Goal: Task Accomplishment & Management: Manage account settings

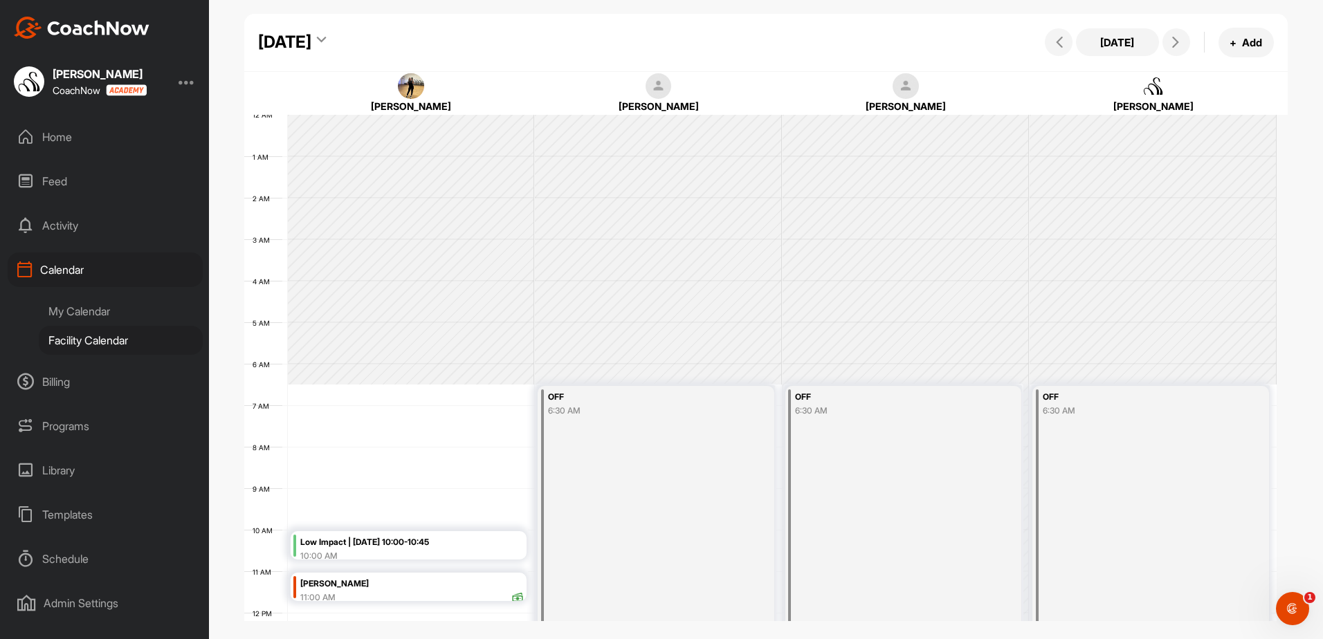
scroll to position [239, 0]
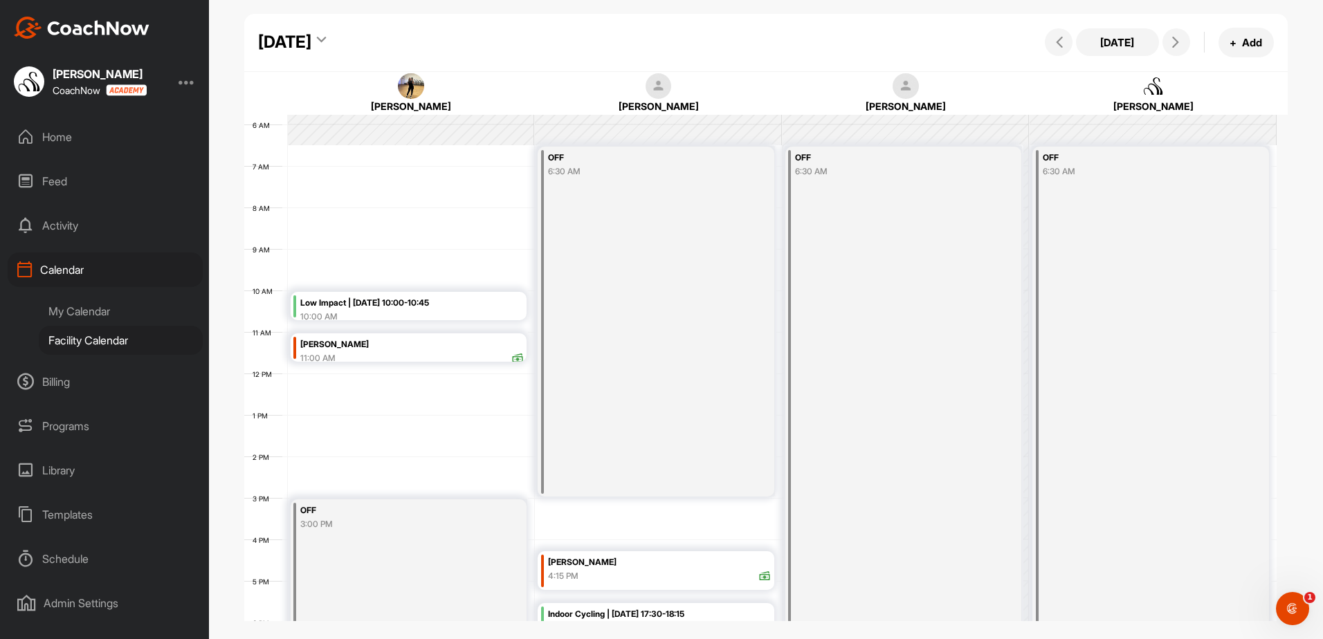
click at [326, 36] on icon at bounding box center [321, 42] width 9 height 14
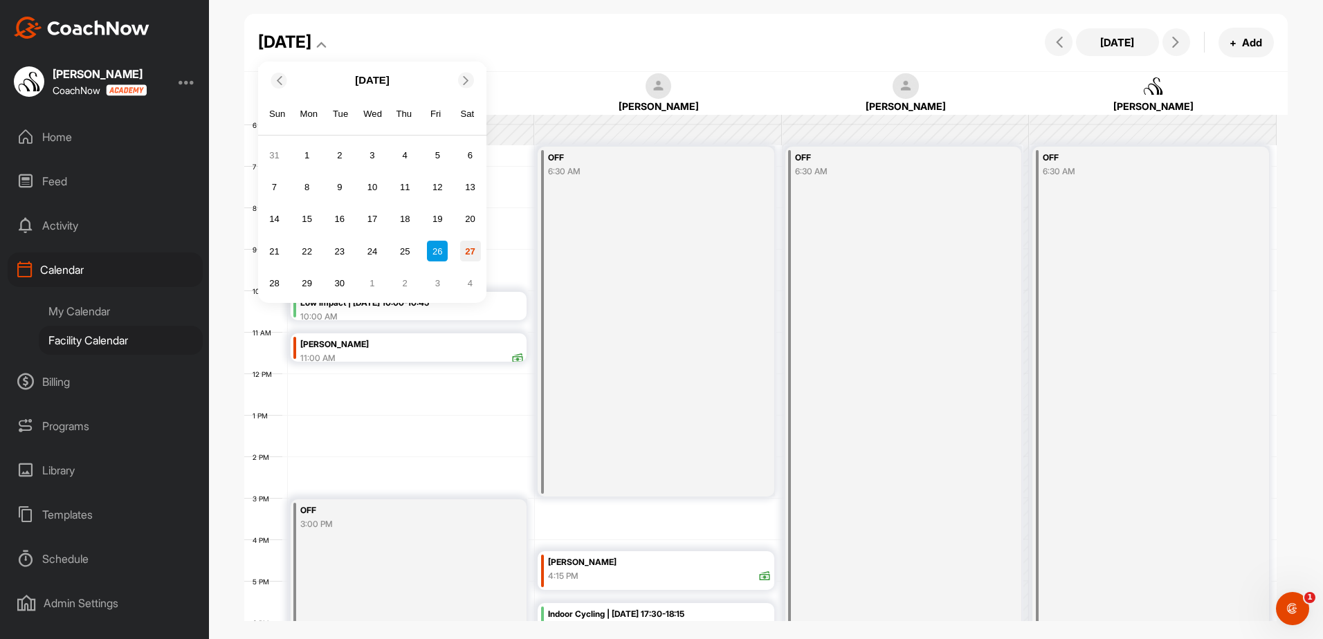
click at [468, 247] on div "27" at bounding box center [470, 251] width 21 height 21
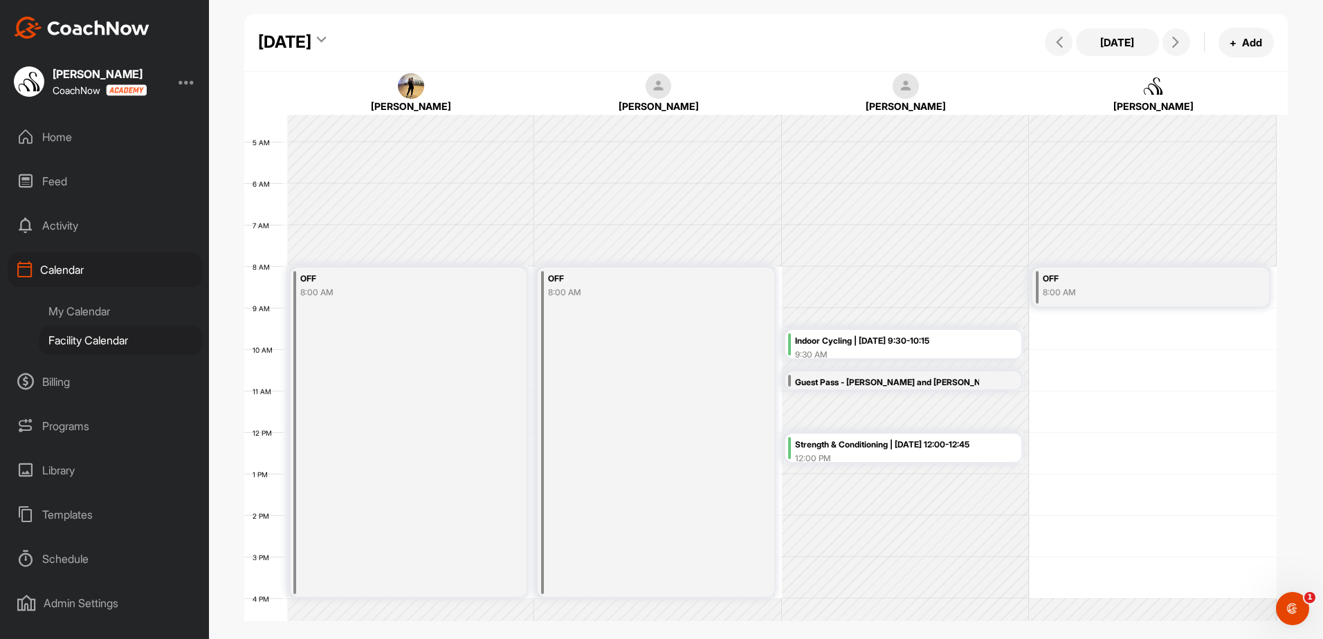
scroll to position [208, 0]
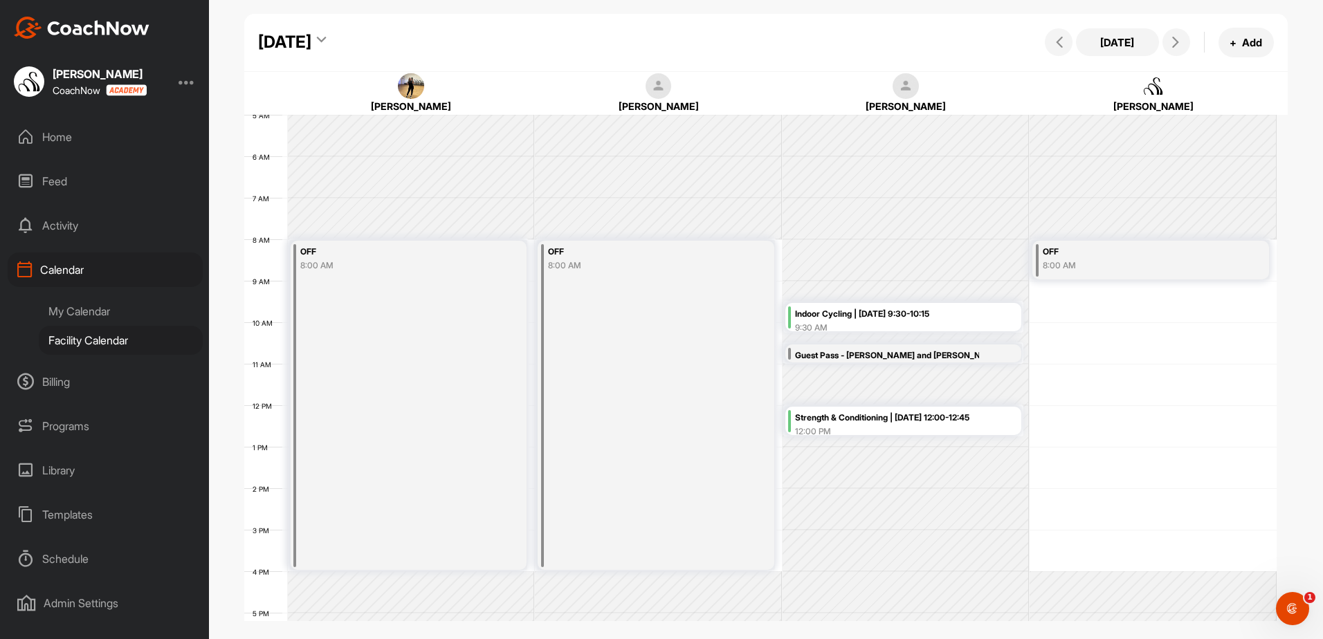
click at [326, 39] on icon at bounding box center [321, 42] width 9 height 14
click at [816, 350] on div "Guest Pass - [PERSON_NAME] and [PERSON_NAME]" at bounding box center [887, 356] width 184 height 16
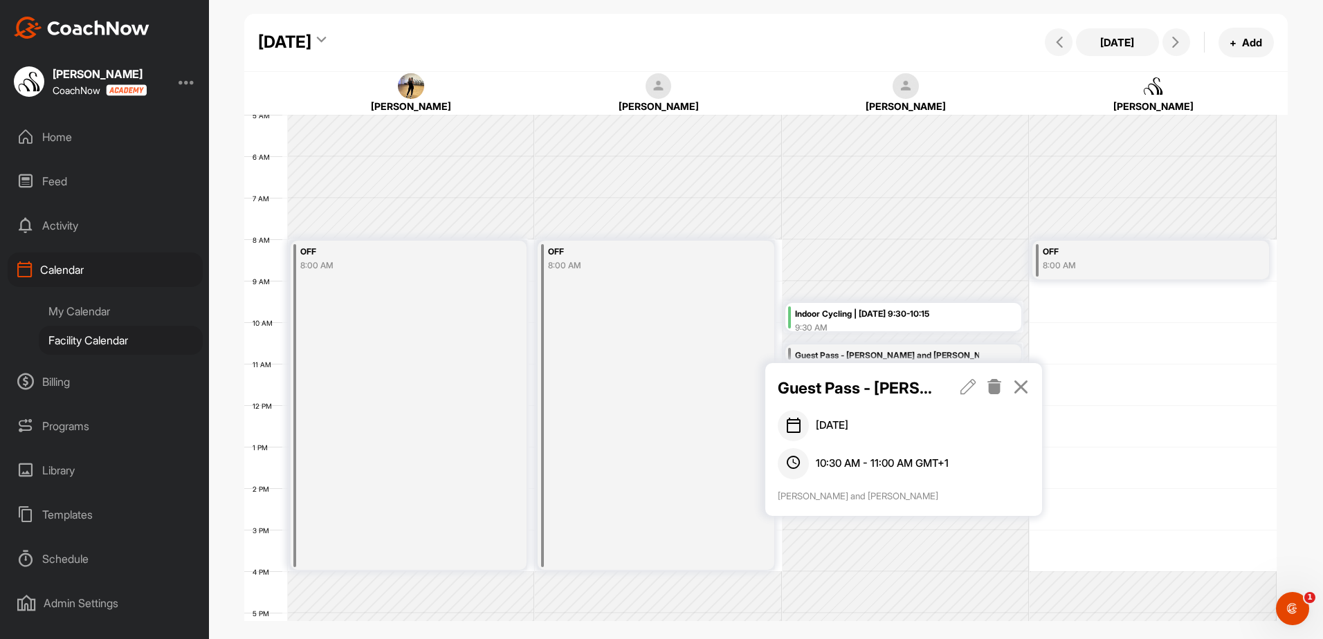
click at [1026, 393] on icon at bounding box center [1021, 386] width 16 height 15
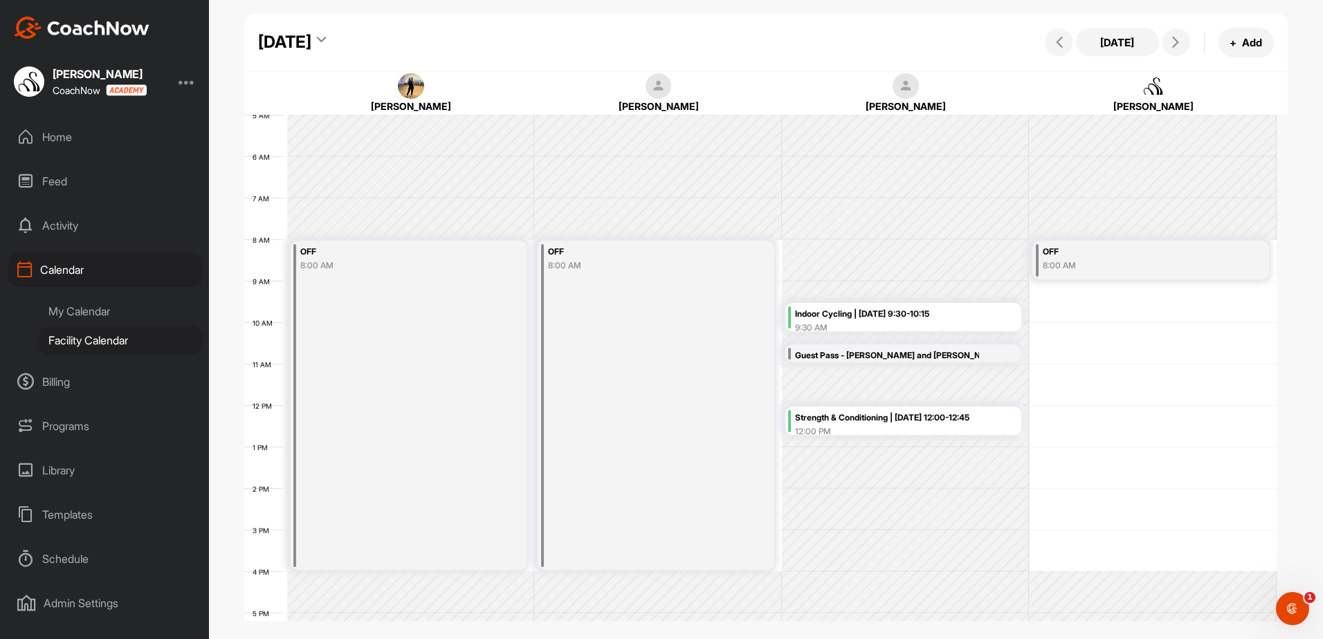
click at [870, 422] on div "Strength & Conditioning | [DATE] 12:00-12:45" at bounding box center [907, 418] width 224 height 16
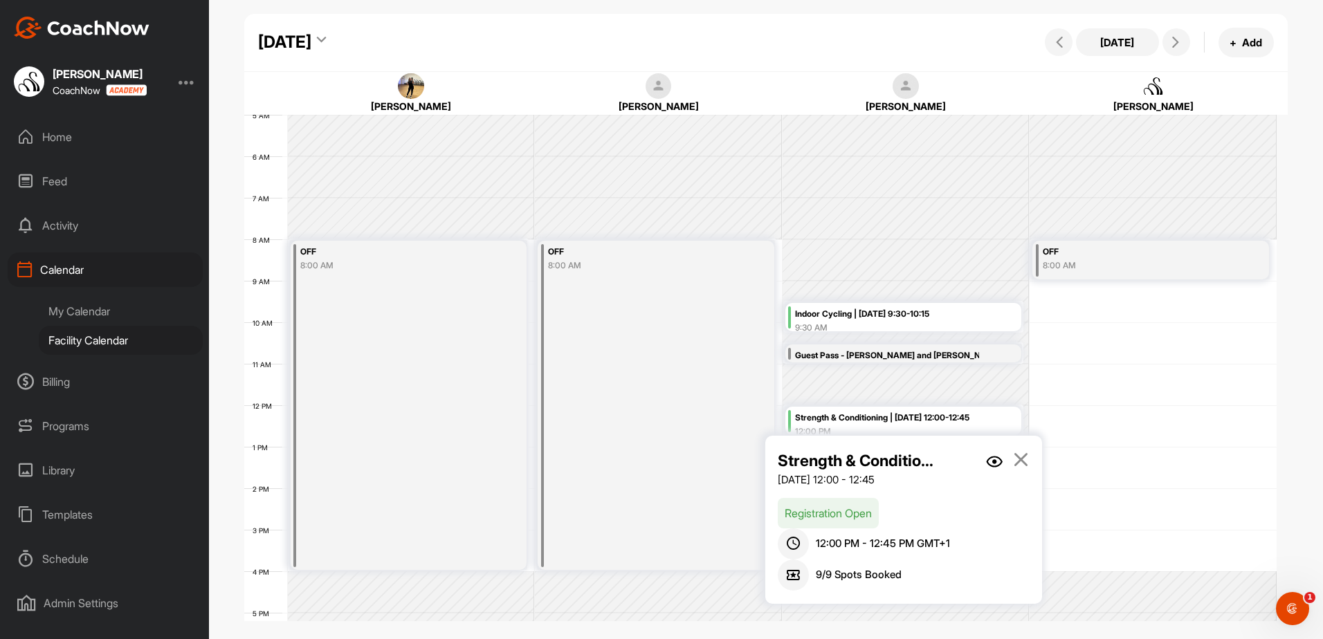
click at [1023, 457] on icon at bounding box center [1021, 459] width 16 height 15
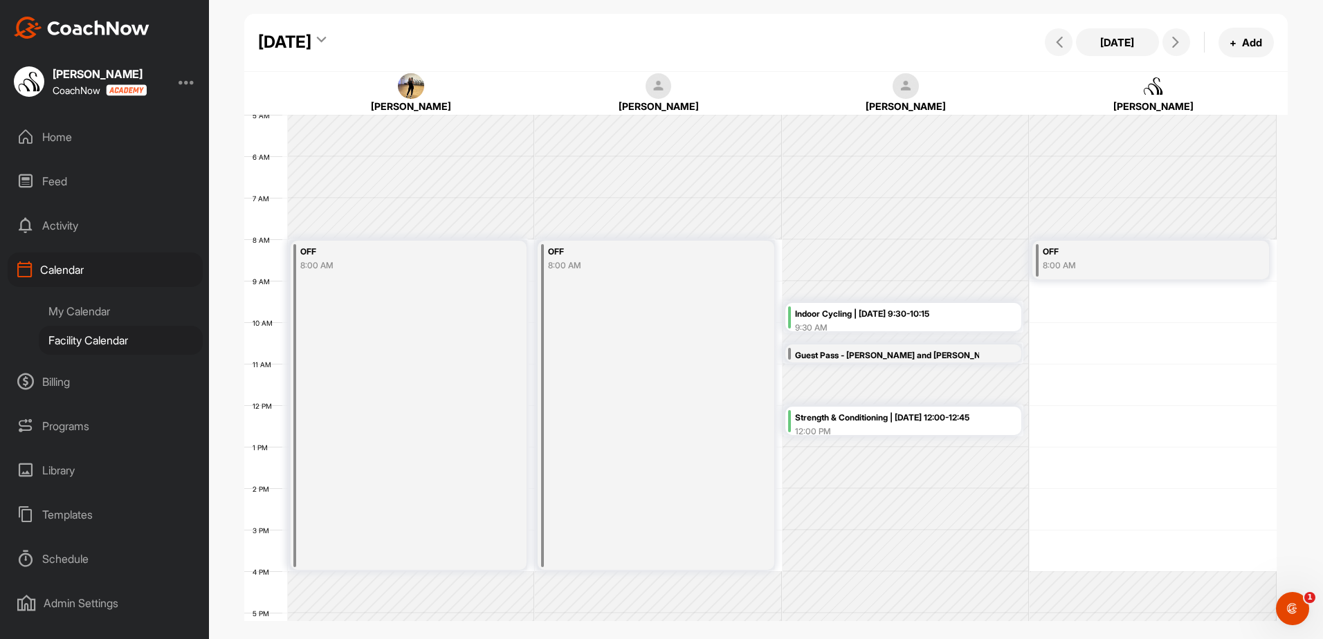
click at [898, 319] on div "Indoor Cycling | [DATE] 9:30-10:15" at bounding box center [907, 315] width 224 height 16
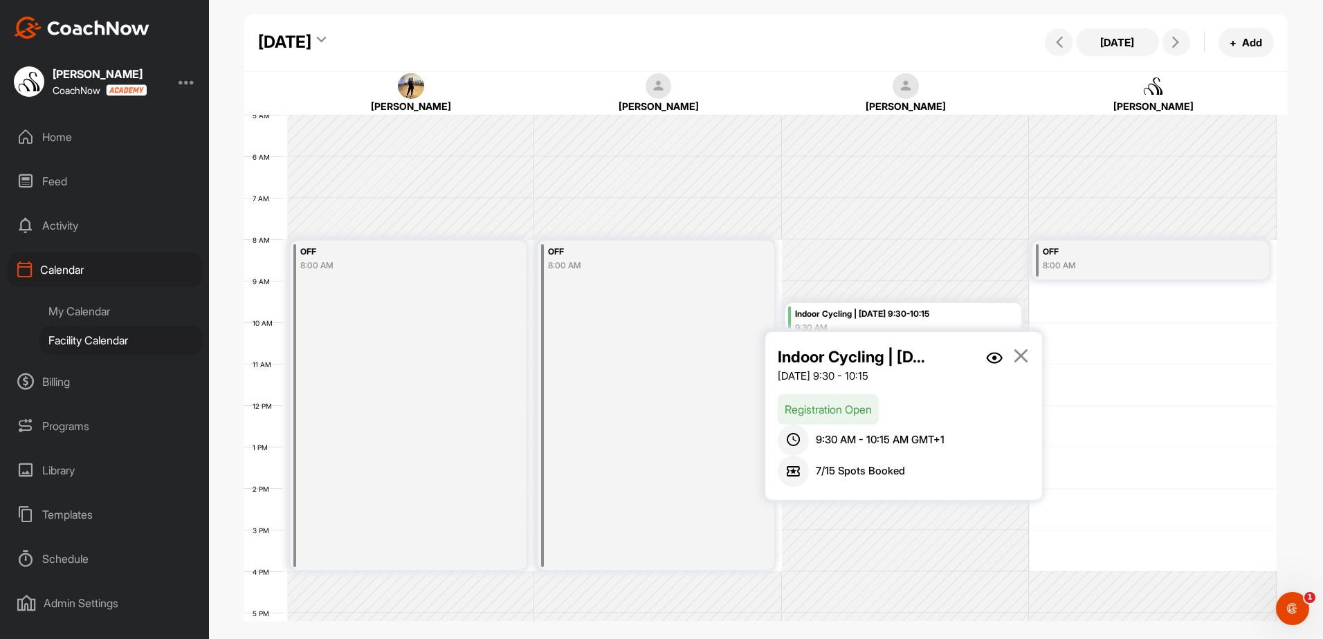
click at [1027, 357] on icon at bounding box center [1021, 355] width 16 height 15
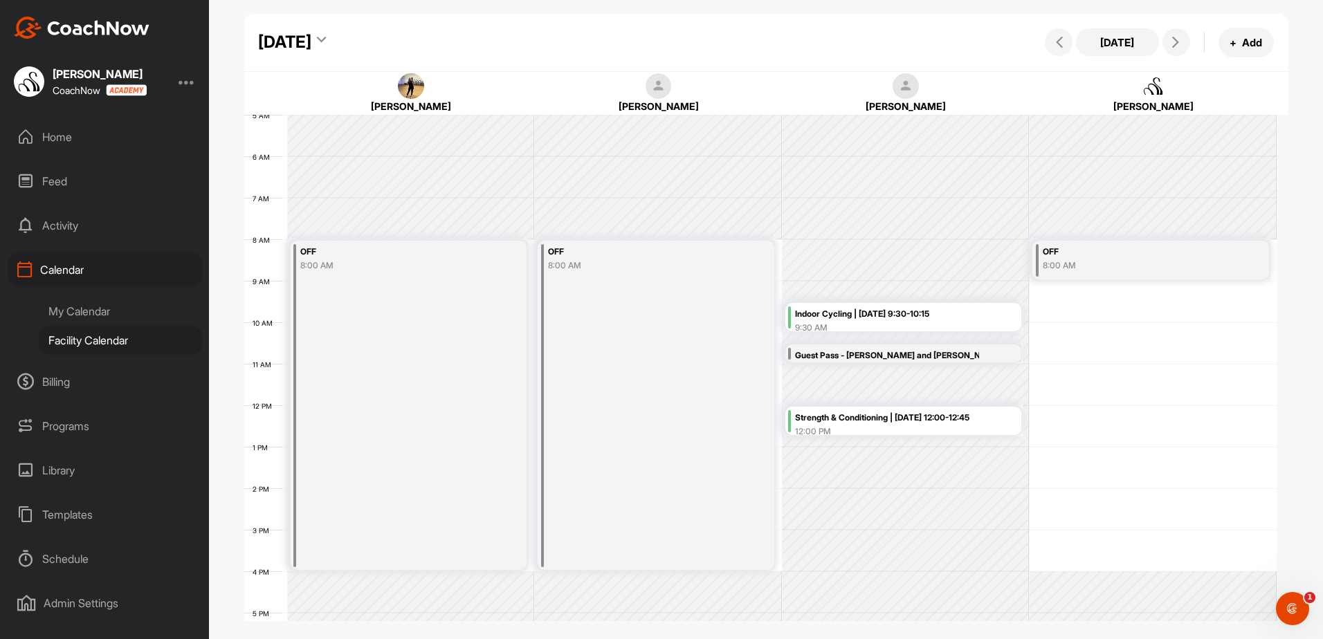
click at [326, 41] on icon at bounding box center [321, 42] width 9 height 14
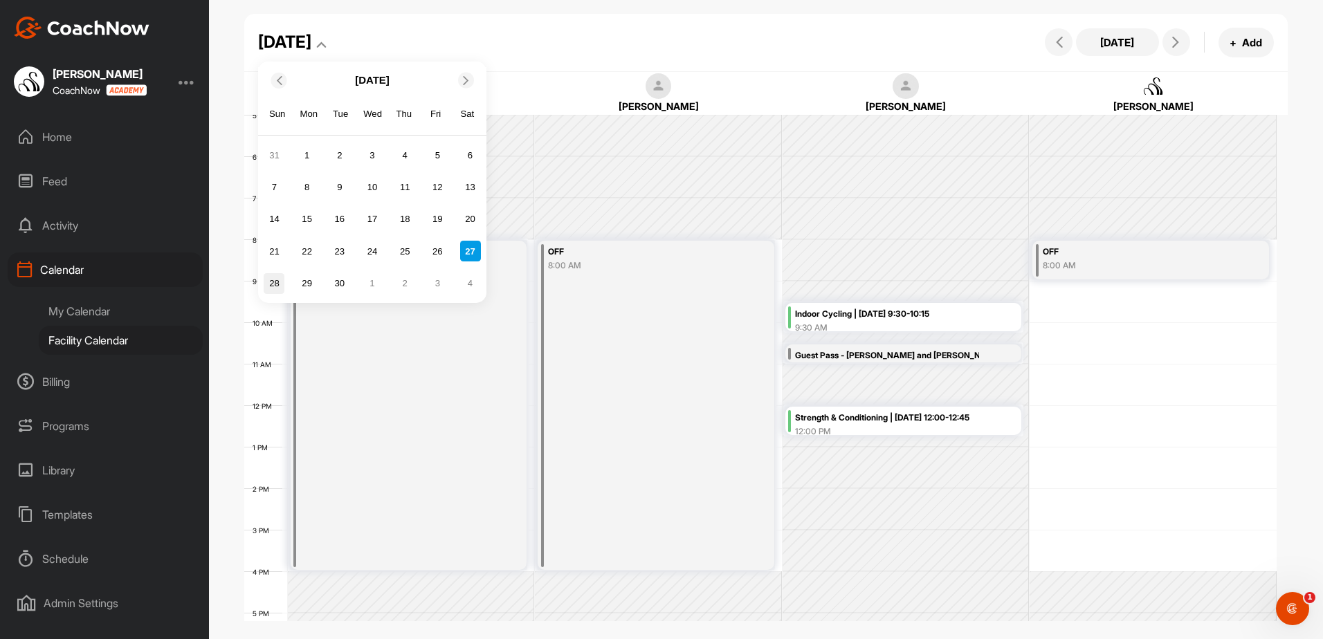
click at [270, 282] on div "28" at bounding box center [274, 283] width 21 height 21
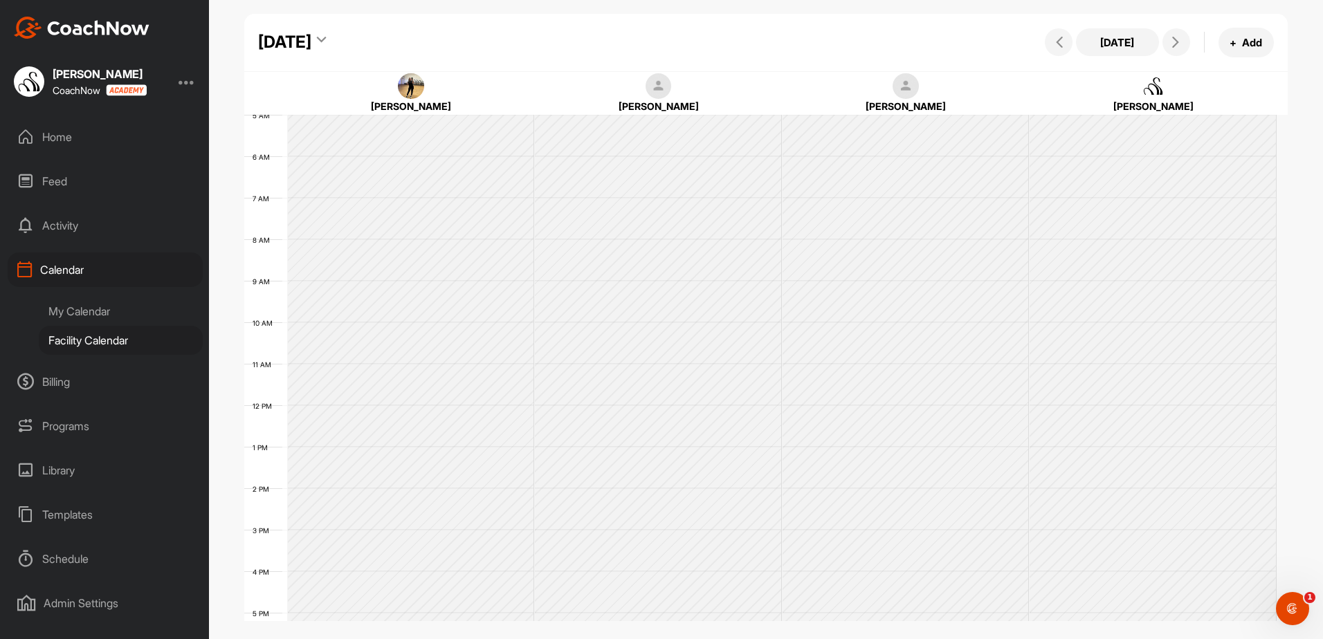
scroll to position [239, 0]
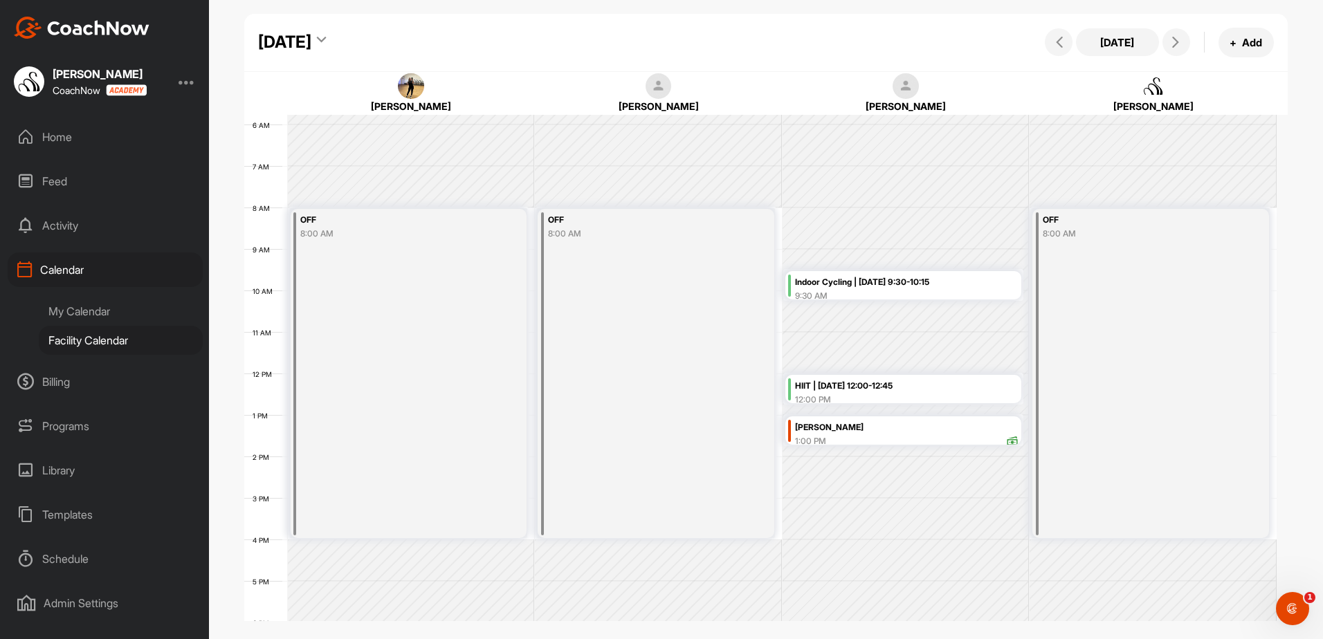
click at [878, 387] on div "HIIT | [DATE] 12:00-12:45" at bounding box center [907, 387] width 224 height 16
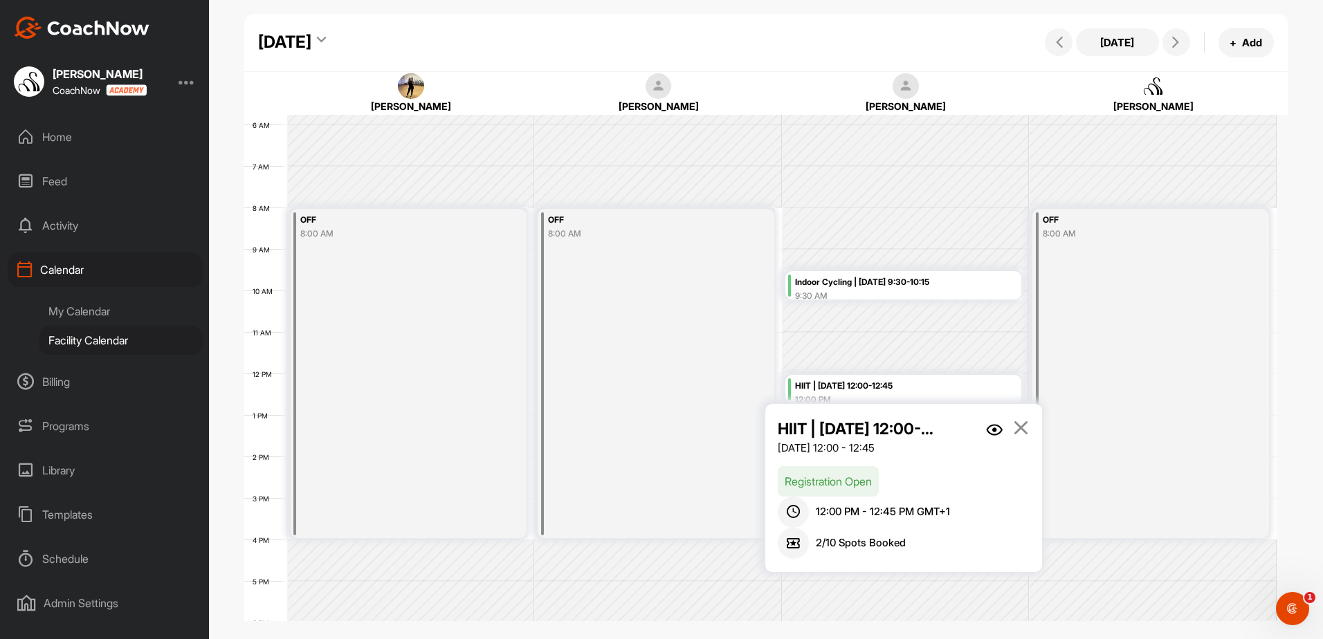
click at [1024, 423] on icon at bounding box center [1021, 427] width 16 height 15
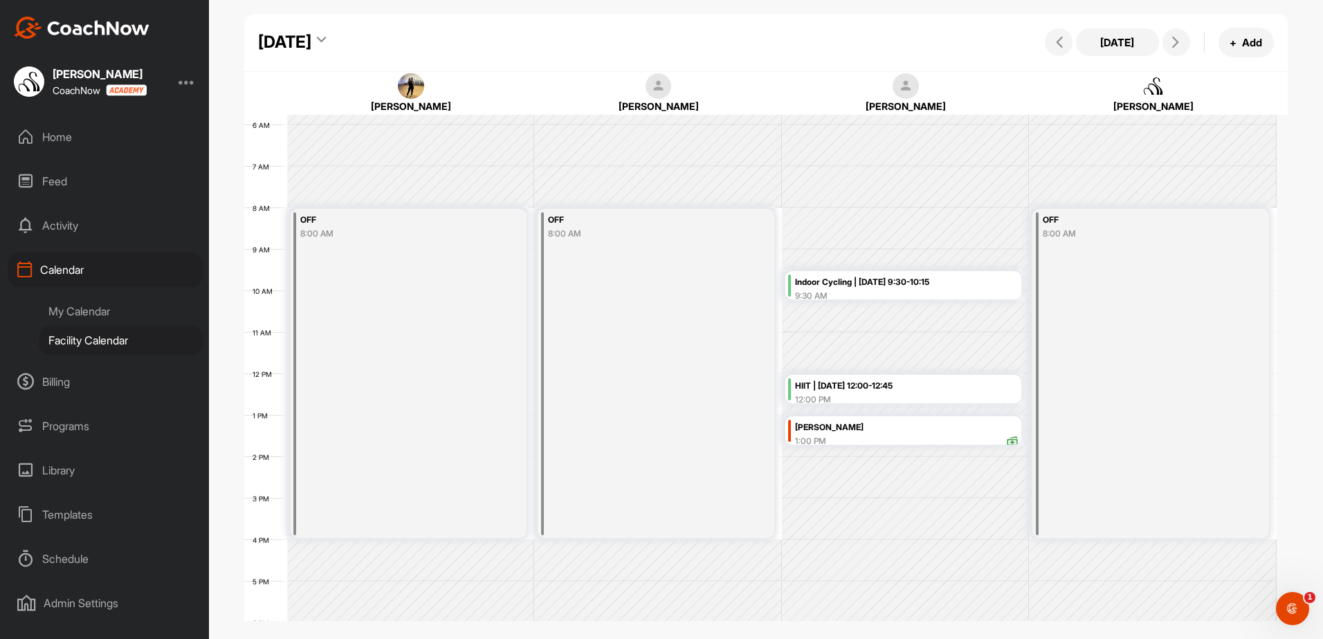
click at [929, 291] on div "9:30 AM" at bounding box center [907, 296] width 224 height 12
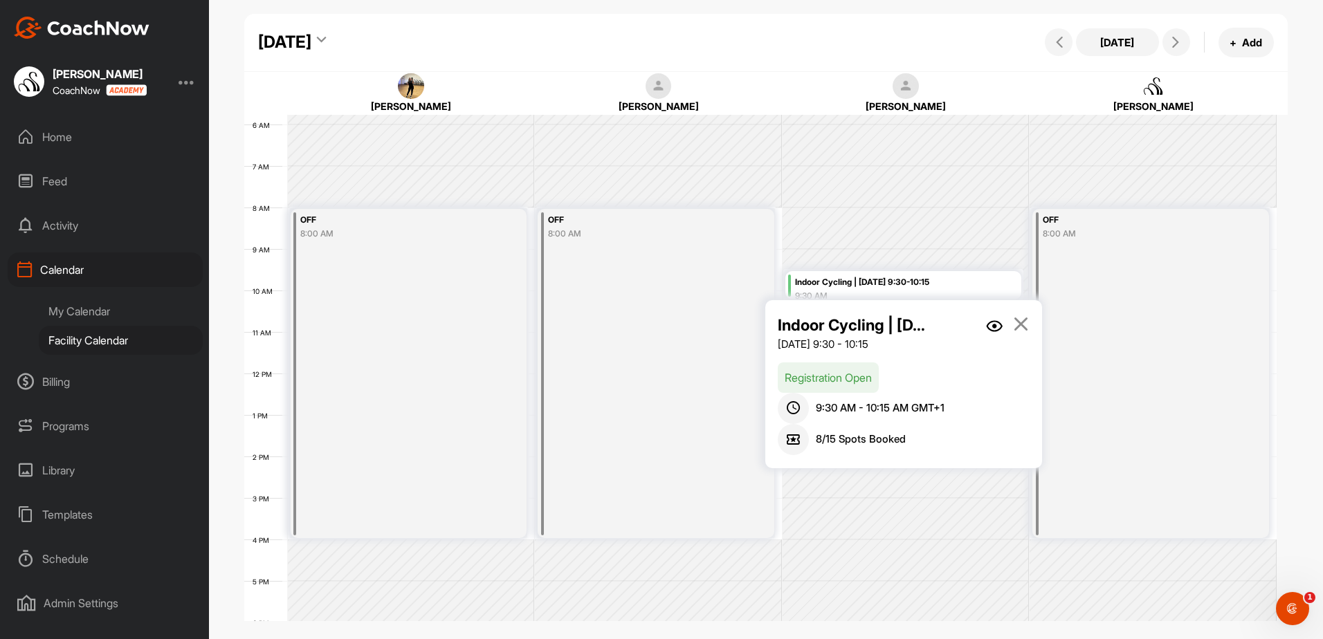
click at [830, 372] on p "Registration Open" at bounding box center [828, 378] width 101 height 30
click at [833, 374] on p "Registration Open" at bounding box center [828, 378] width 101 height 30
click at [999, 326] on img at bounding box center [994, 326] width 17 height 12
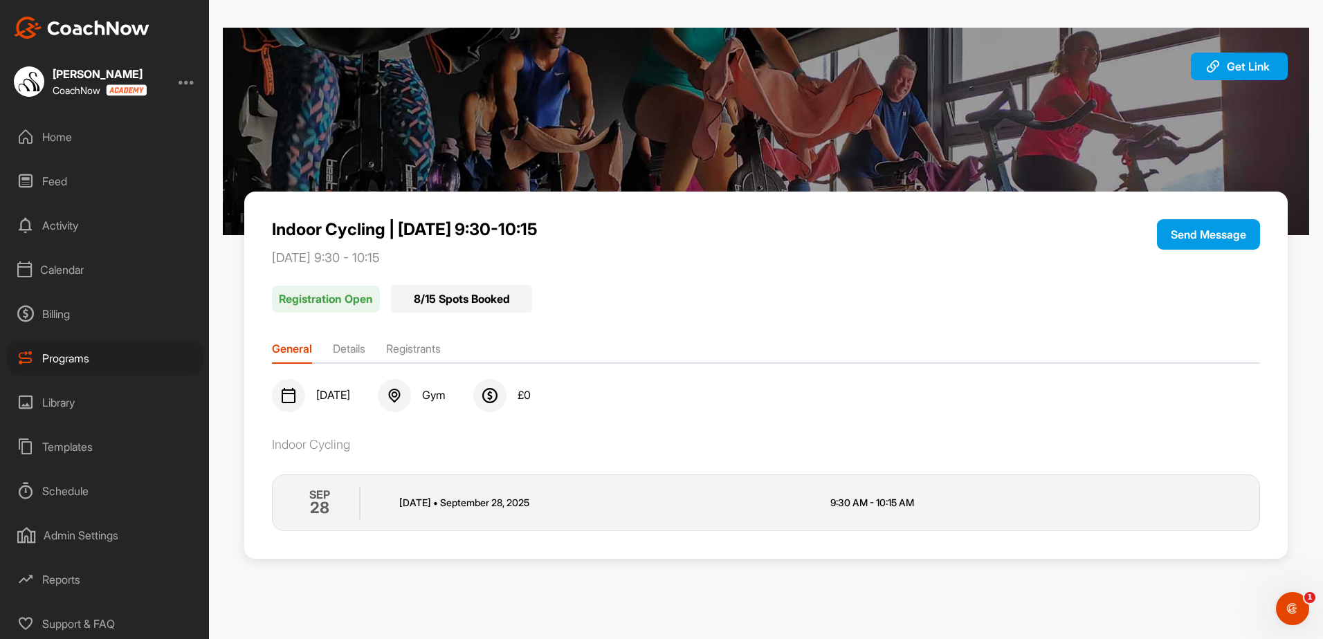
click at [419, 354] on li "Registrants" at bounding box center [413, 352] width 55 height 22
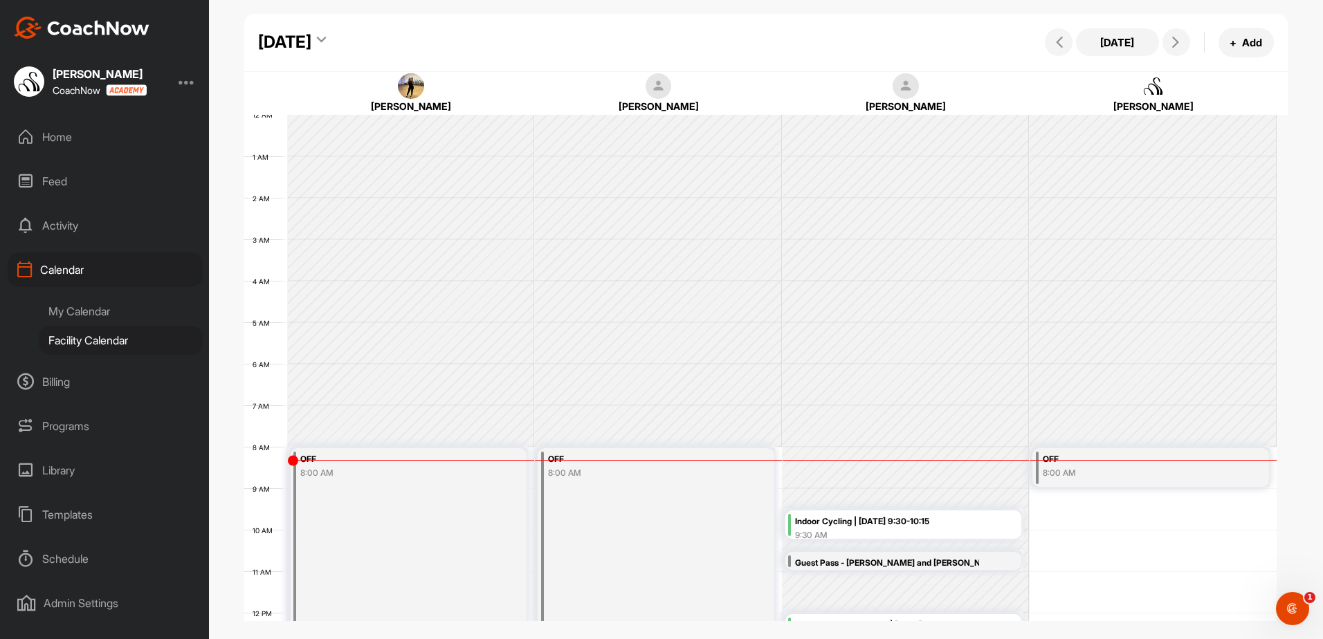
scroll to position [239, 0]
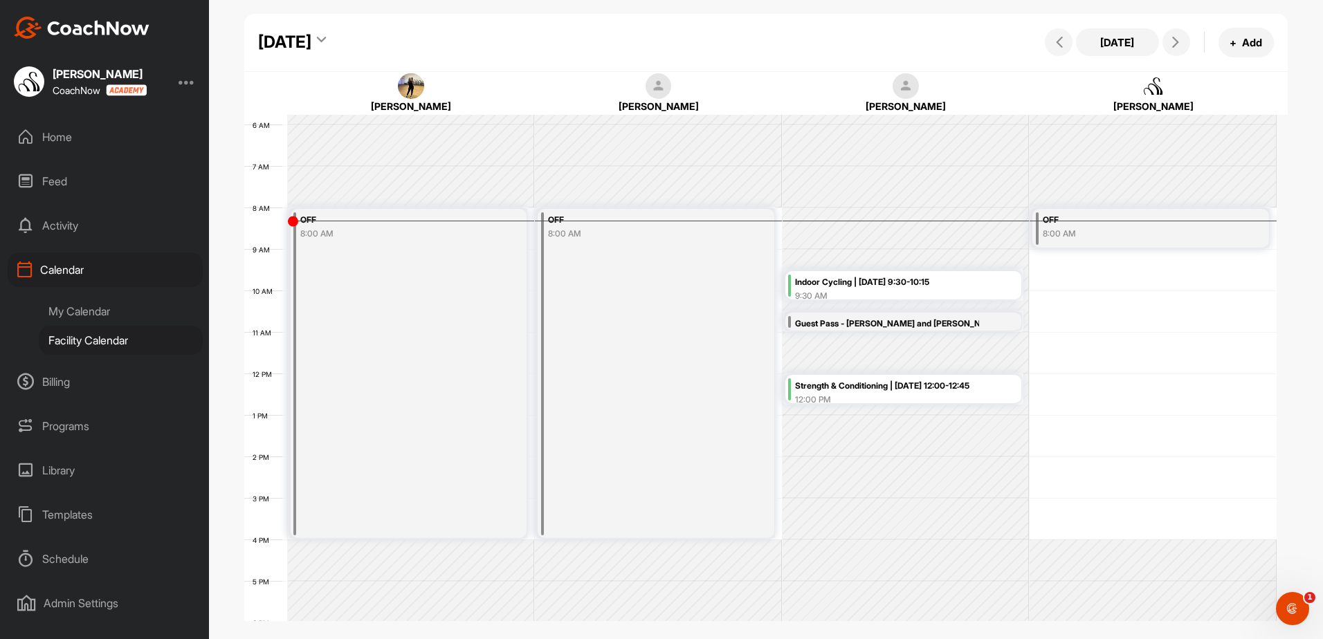
click at [326, 45] on icon at bounding box center [321, 42] width 9 height 14
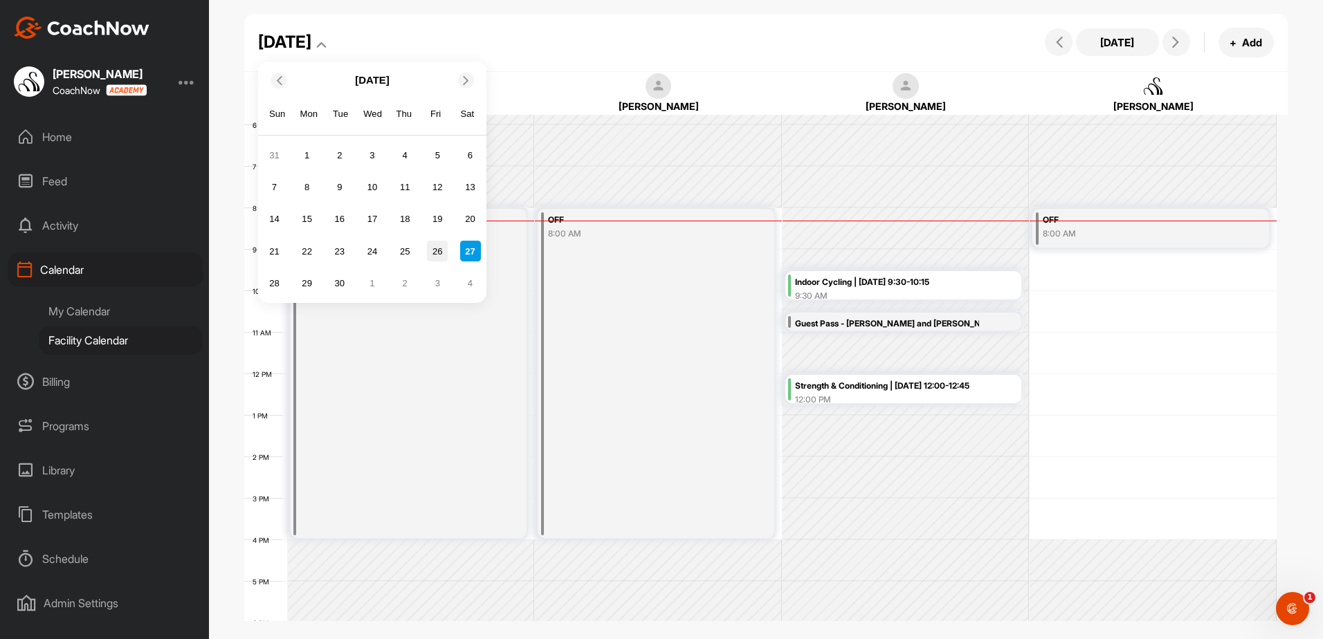
click at [433, 253] on div "26" at bounding box center [437, 251] width 21 height 21
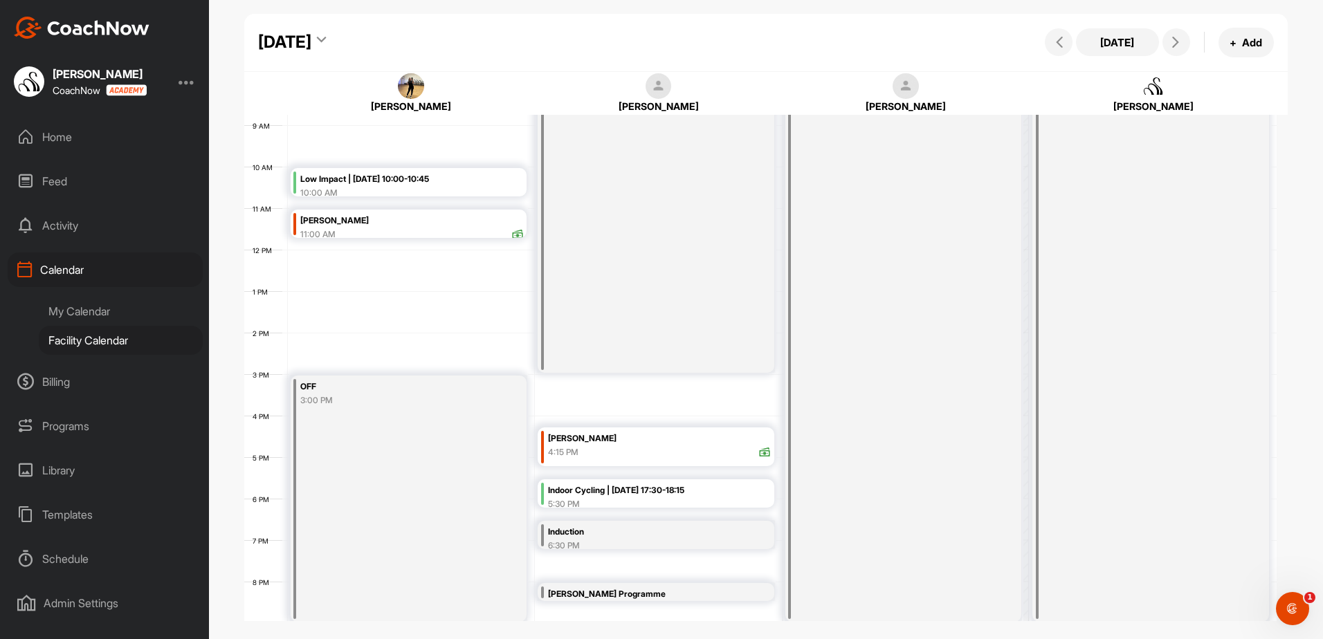
scroll to position [378, 0]
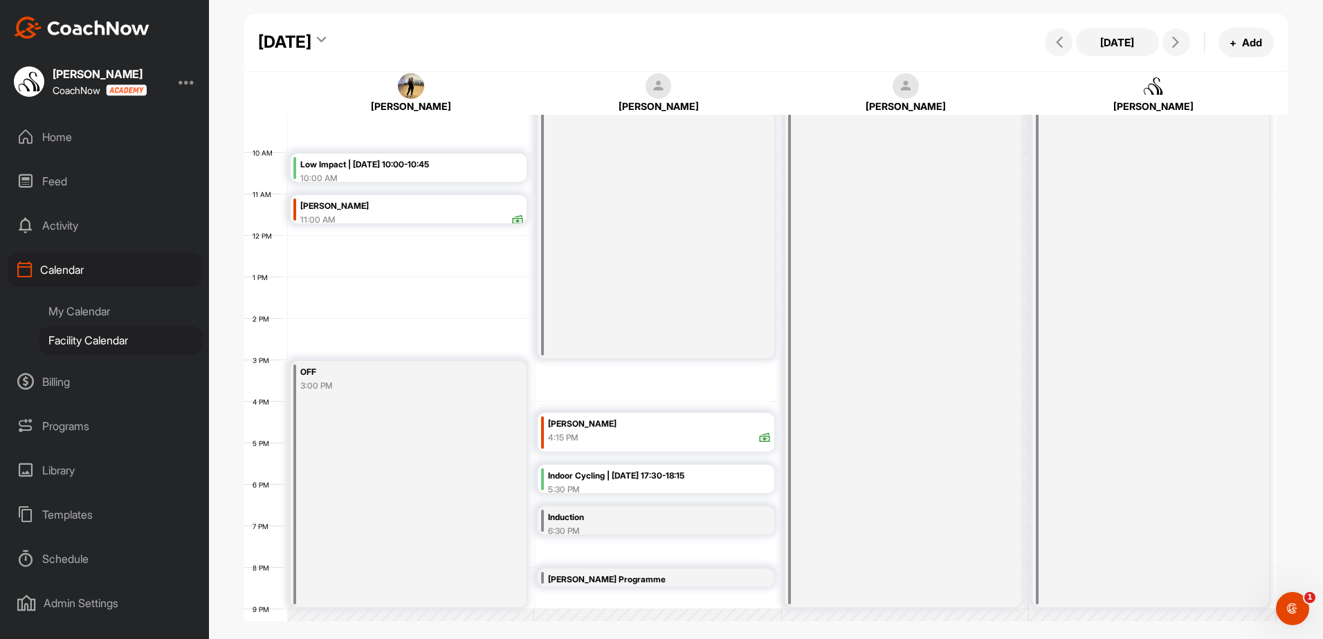
click at [569, 485] on div "5:30 PM" at bounding box center [660, 490] width 224 height 12
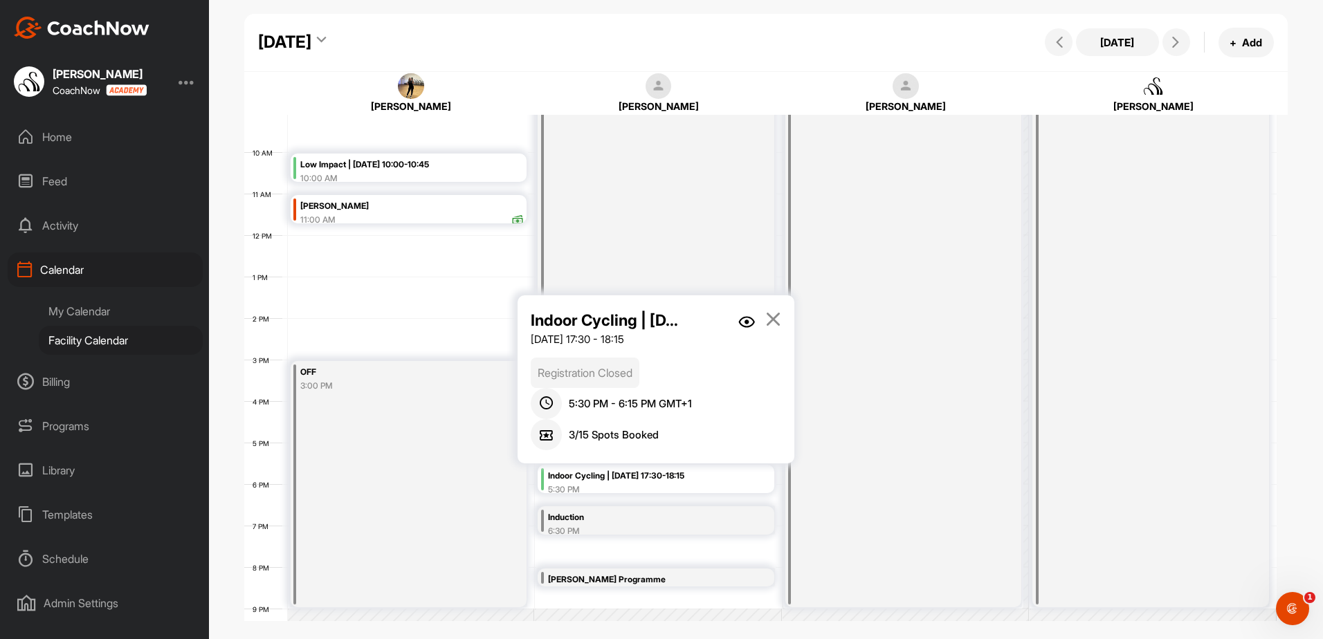
click at [743, 327] on img at bounding box center [746, 322] width 17 height 12
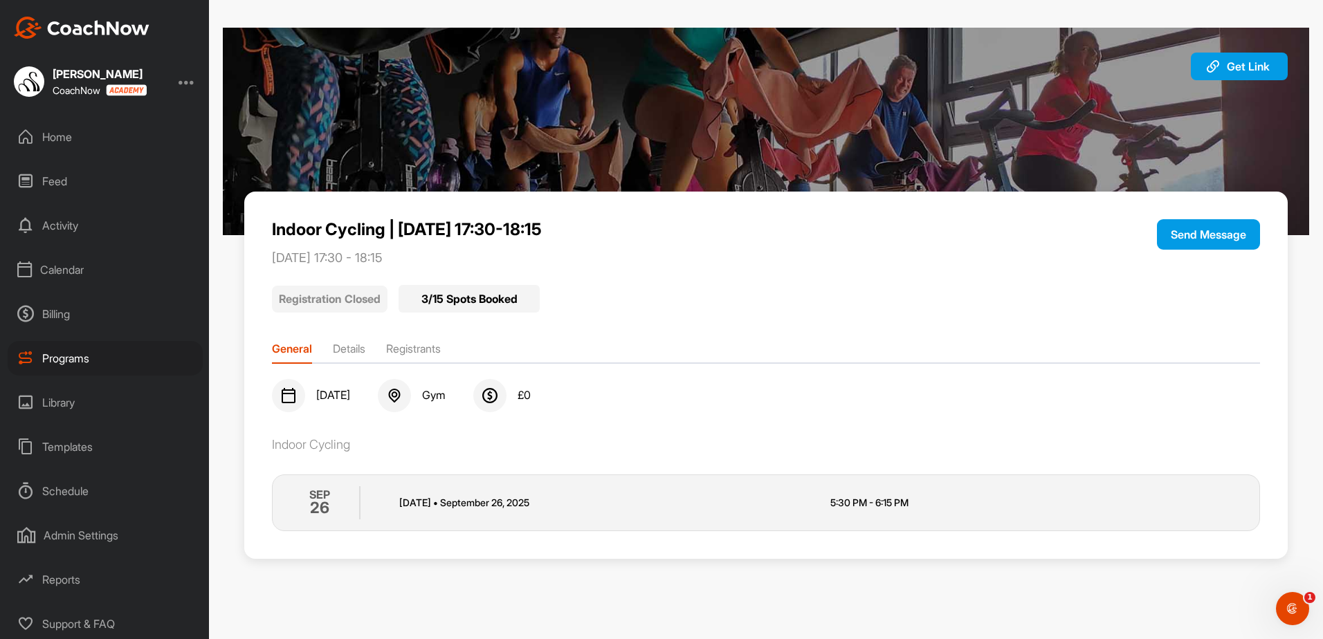
click at [420, 345] on li "Registrants" at bounding box center [413, 352] width 55 height 22
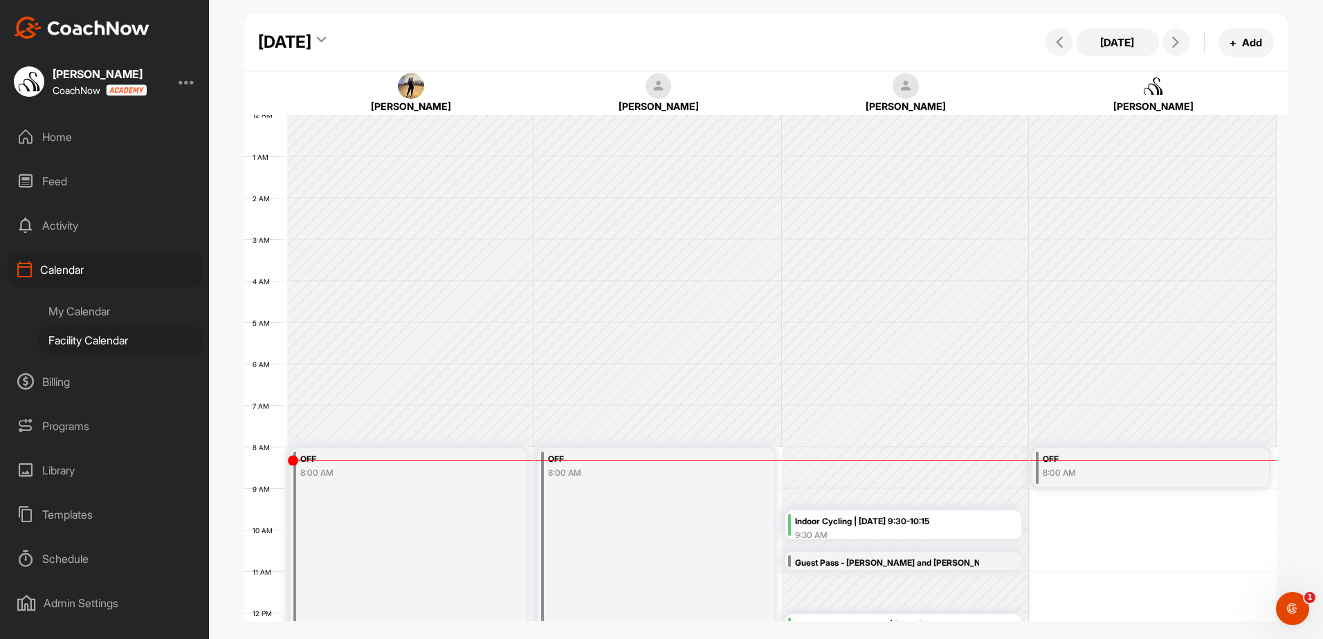
scroll to position [239, 0]
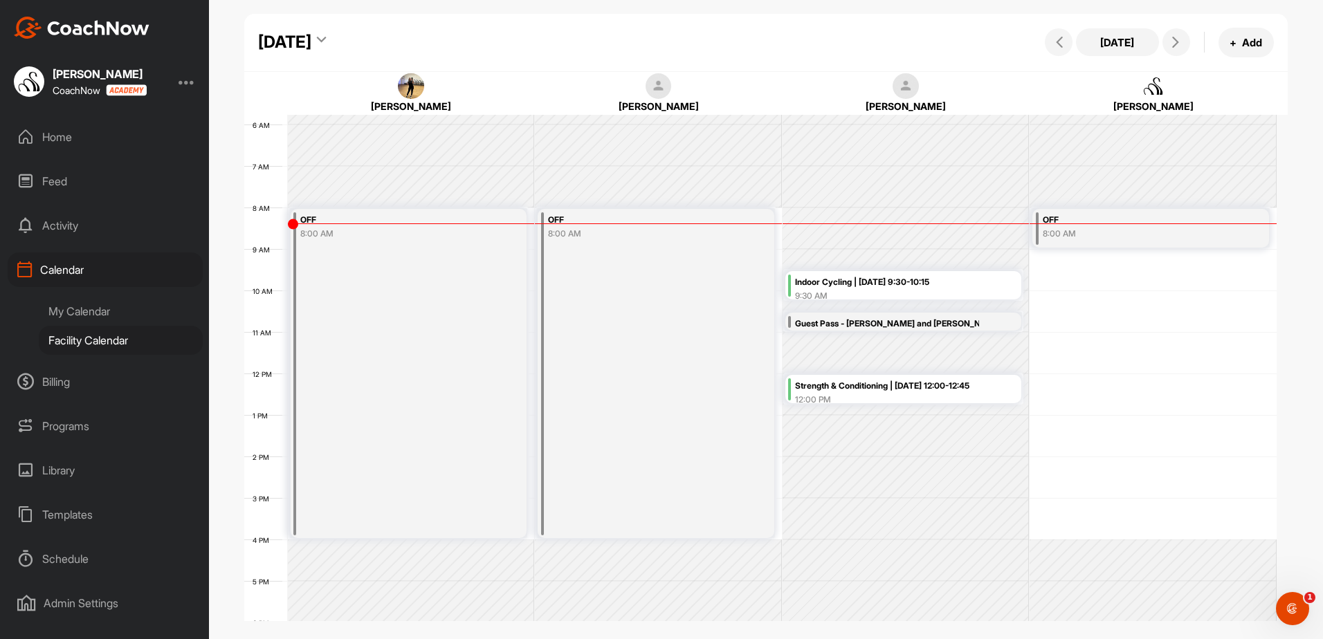
click at [326, 37] on div "[DATE]" at bounding box center [292, 42] width 68 height 25
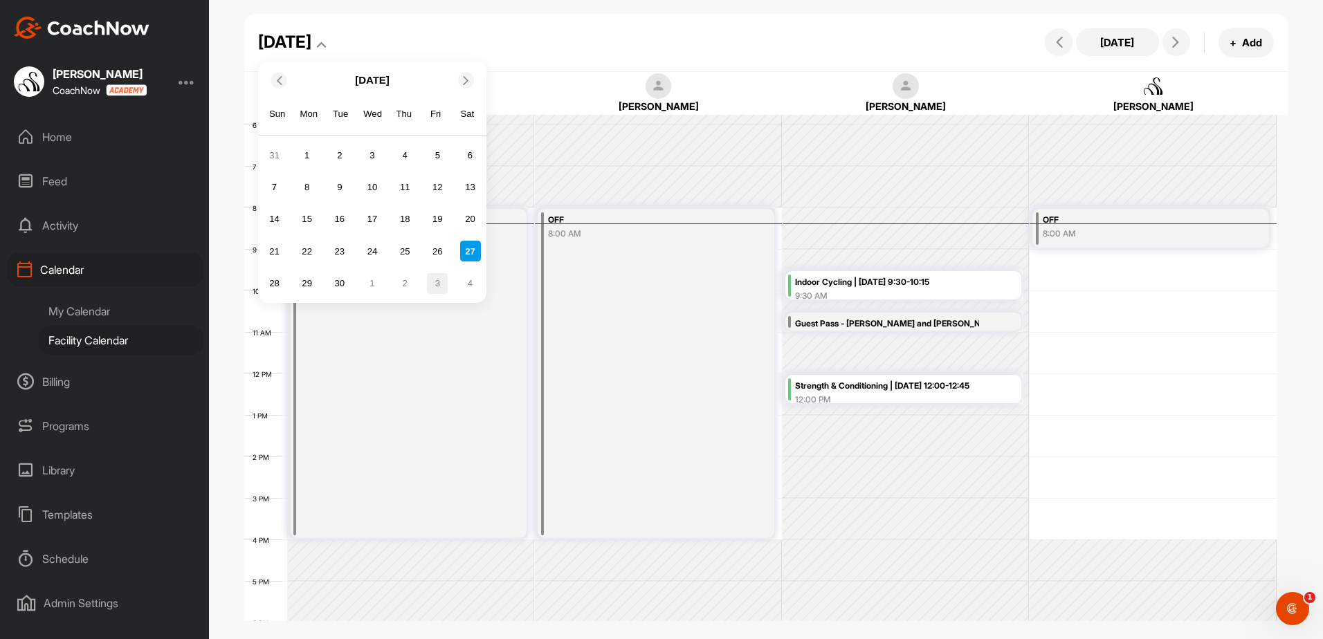
click at [439, 284] on div "3" at bounding box center [437, 283] width 21 height 21
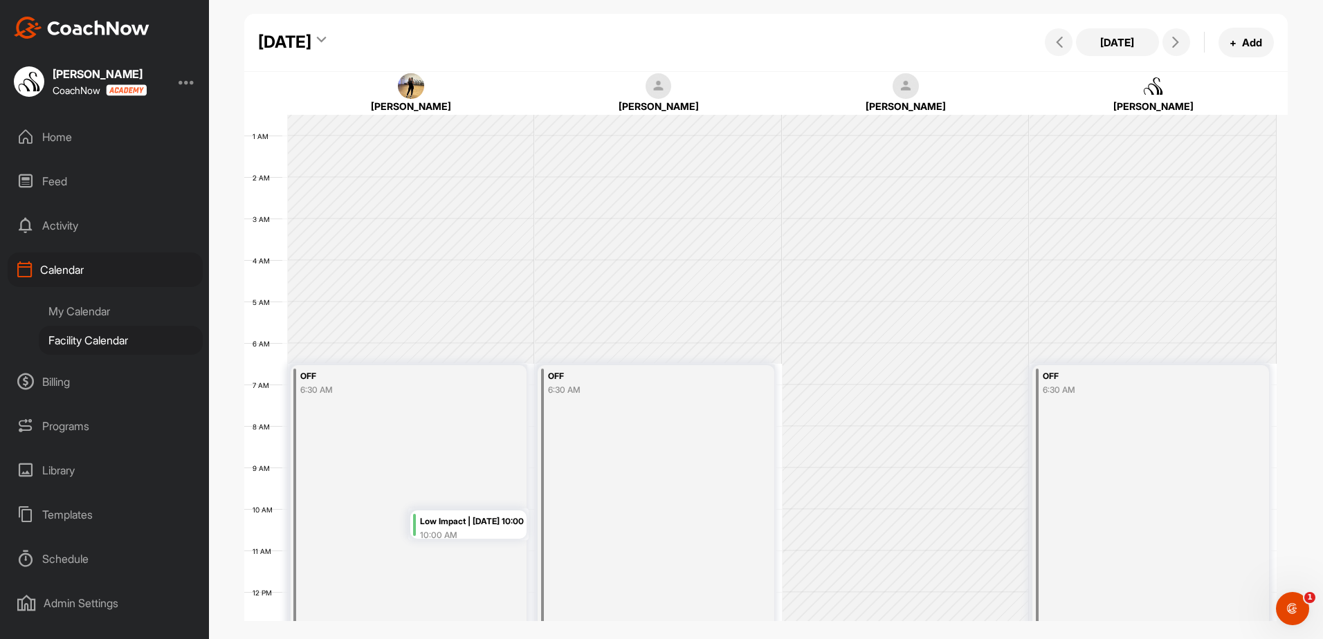
scroll to position [0, 0]
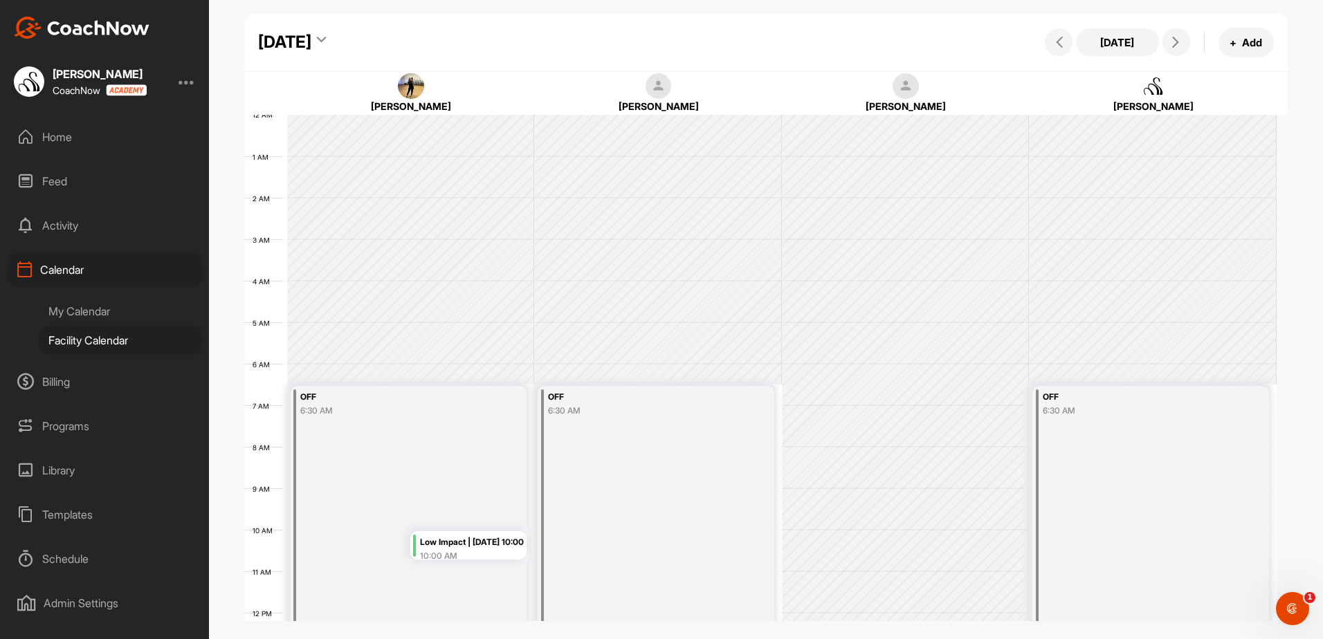
click at [326, 37] on icon at bounding box center [321, 42] width 9 height 14
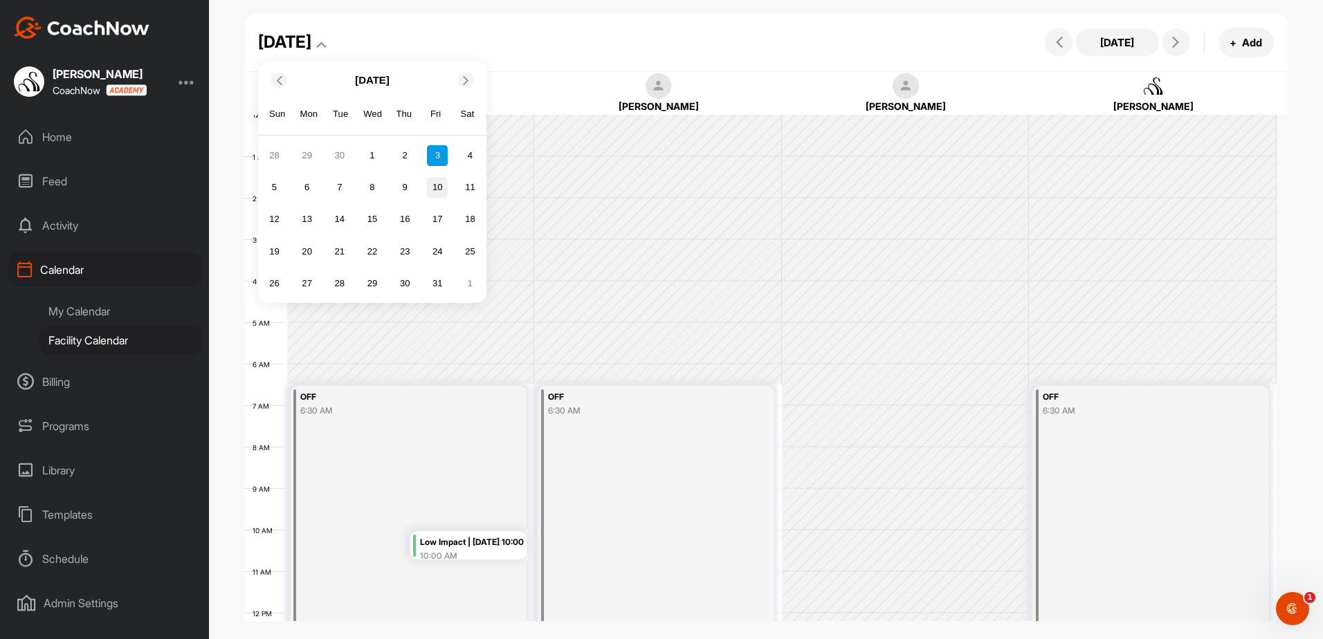
click at [442, 188] on div "10" at bounding box center [437, 187] width 21 height 21
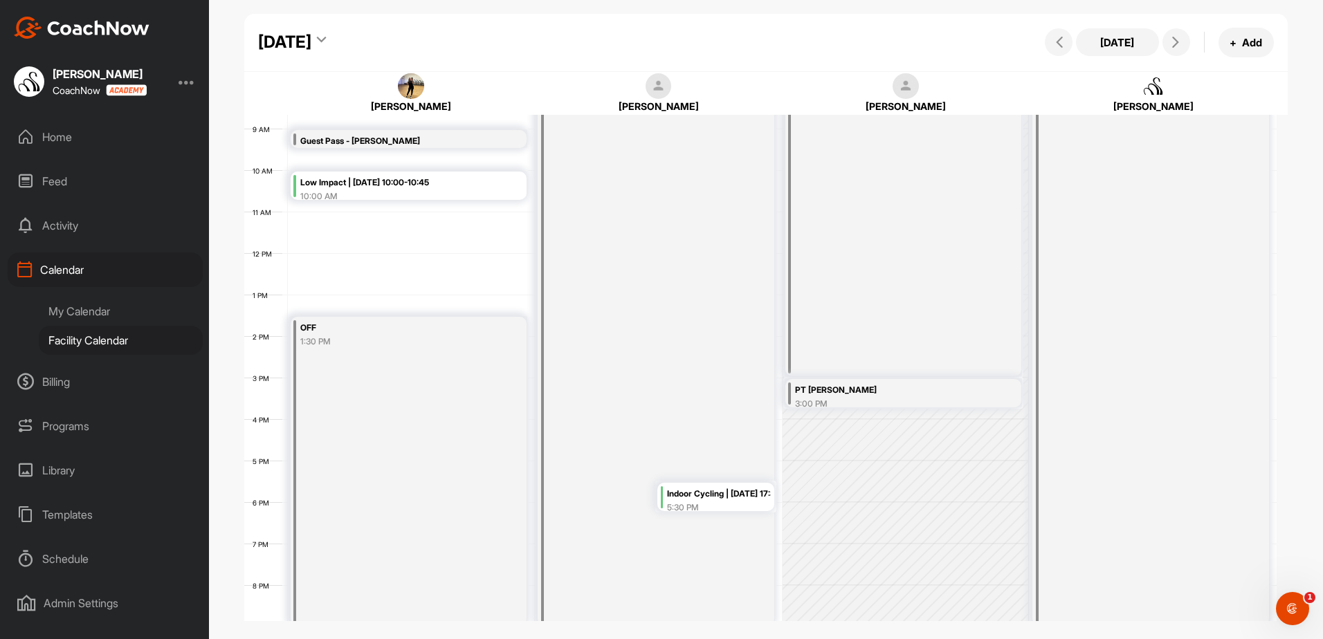
scroll to position [447, 0]
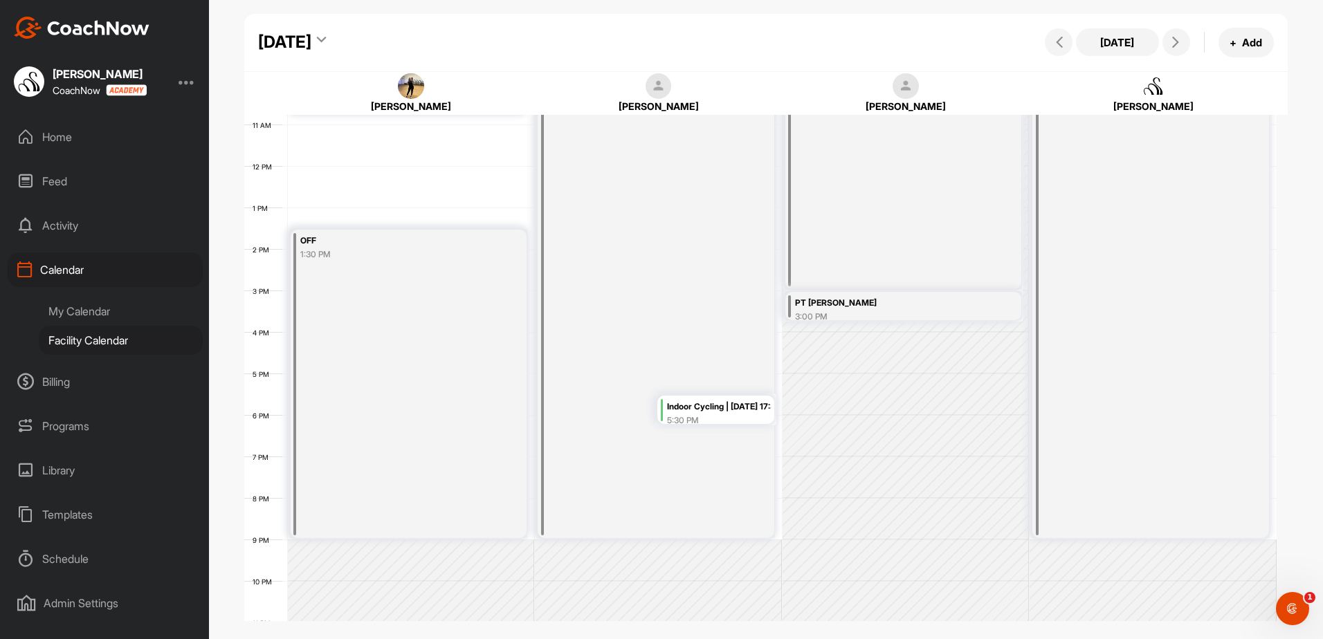
click at [856, 310] on div "PT [PERSON_NAME]" at bounding box center [887, 304] width 184 height 16
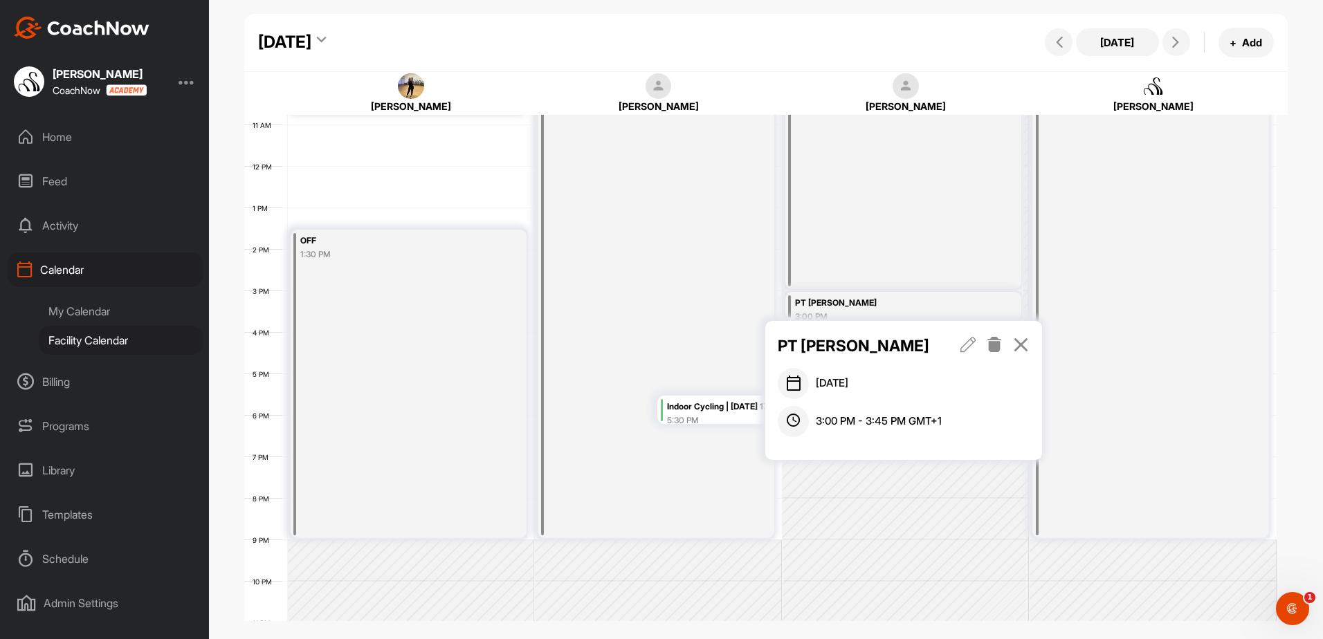
click at [1021, 338] on icon at bounding box center [1021, 344] width 16 height 15
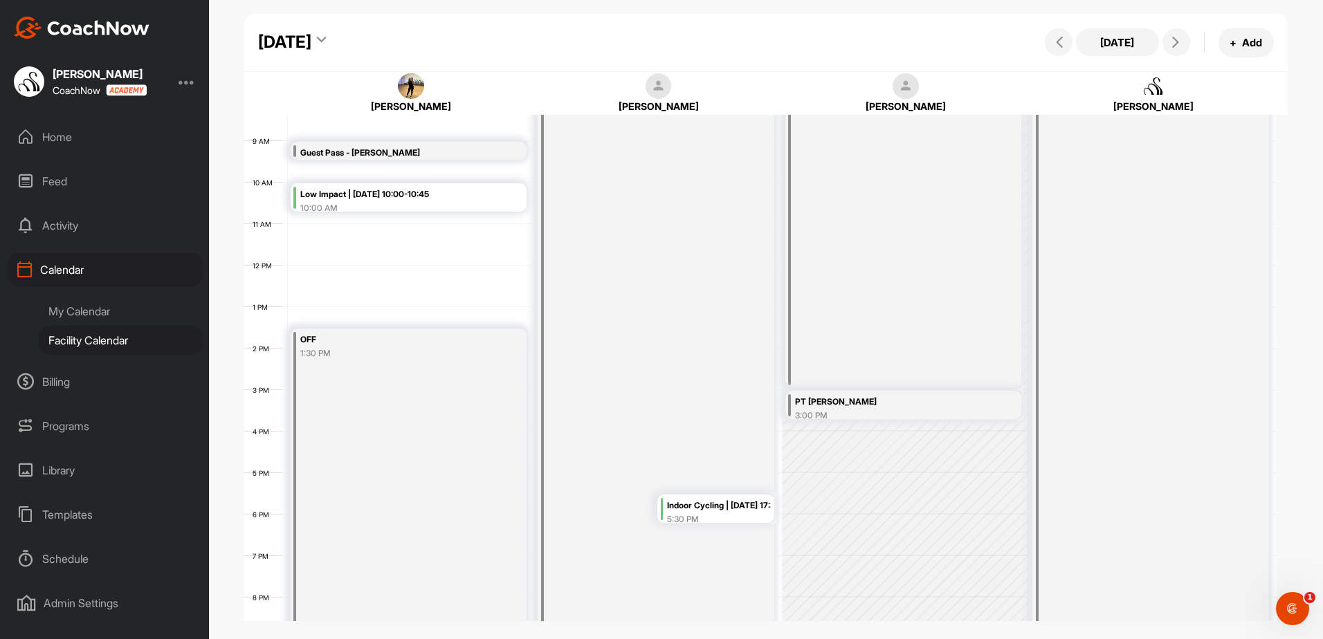
scroll to position [352, 0]
click at [876, 396] on div "PT [PERSON_NAME]" at bounding box center [887, 399] width 184 height 16
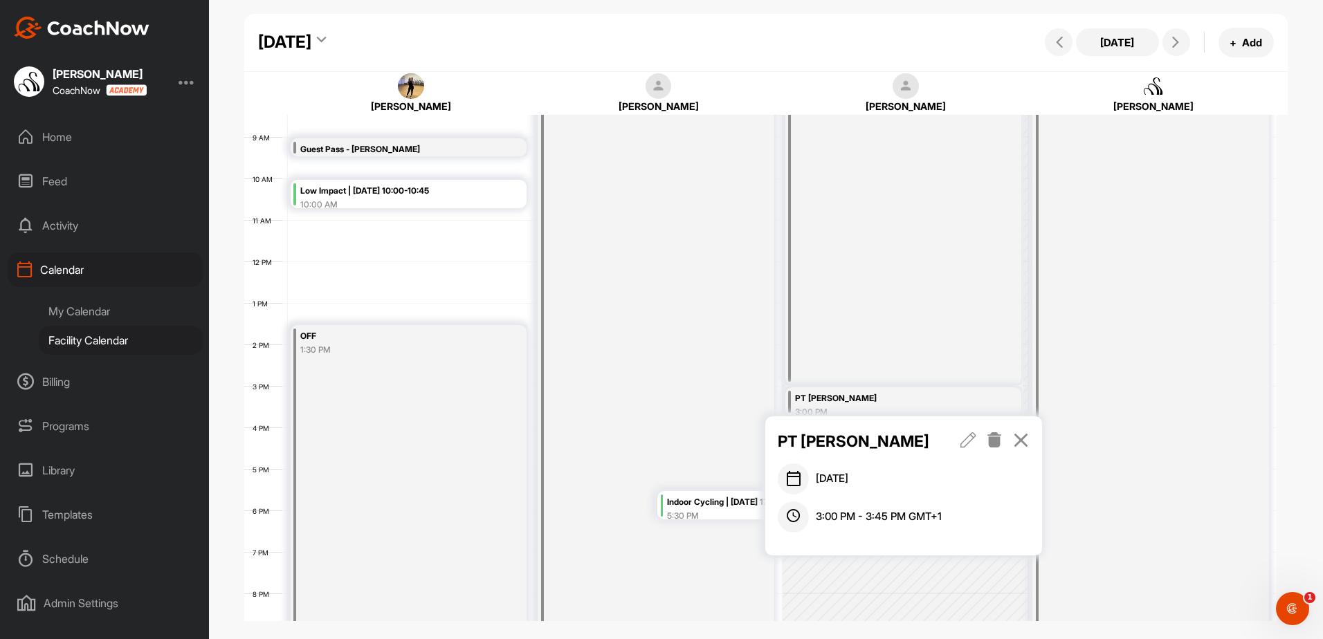
click at [1022, 439] on icon at bounding box center [1021, 440] width 16 height 15
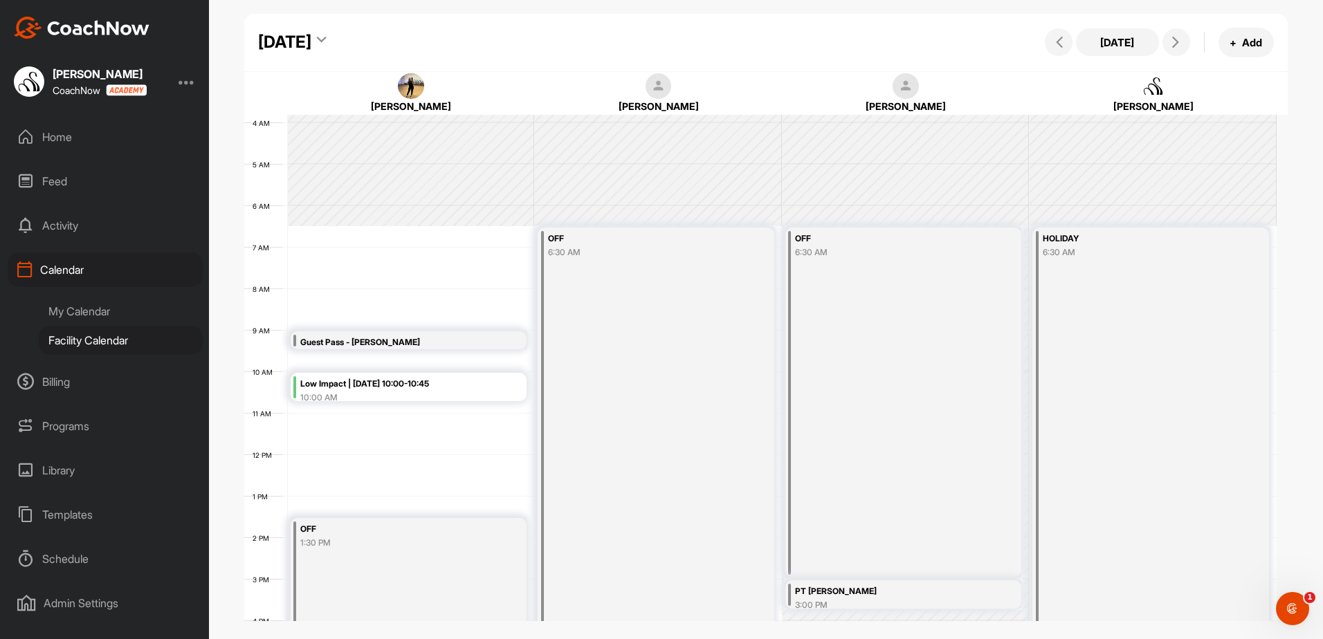
scroll to position [138, 0]
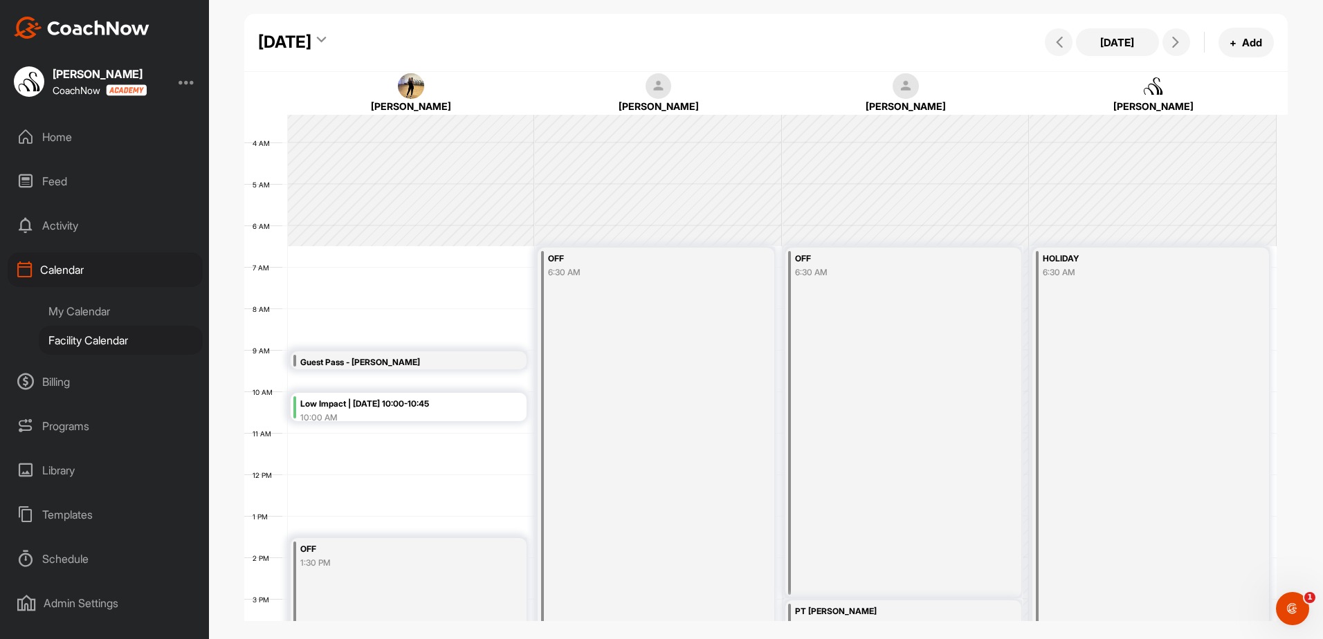
click at [326, 35] on icon at bounding box center [321, 42] width 9 height 14
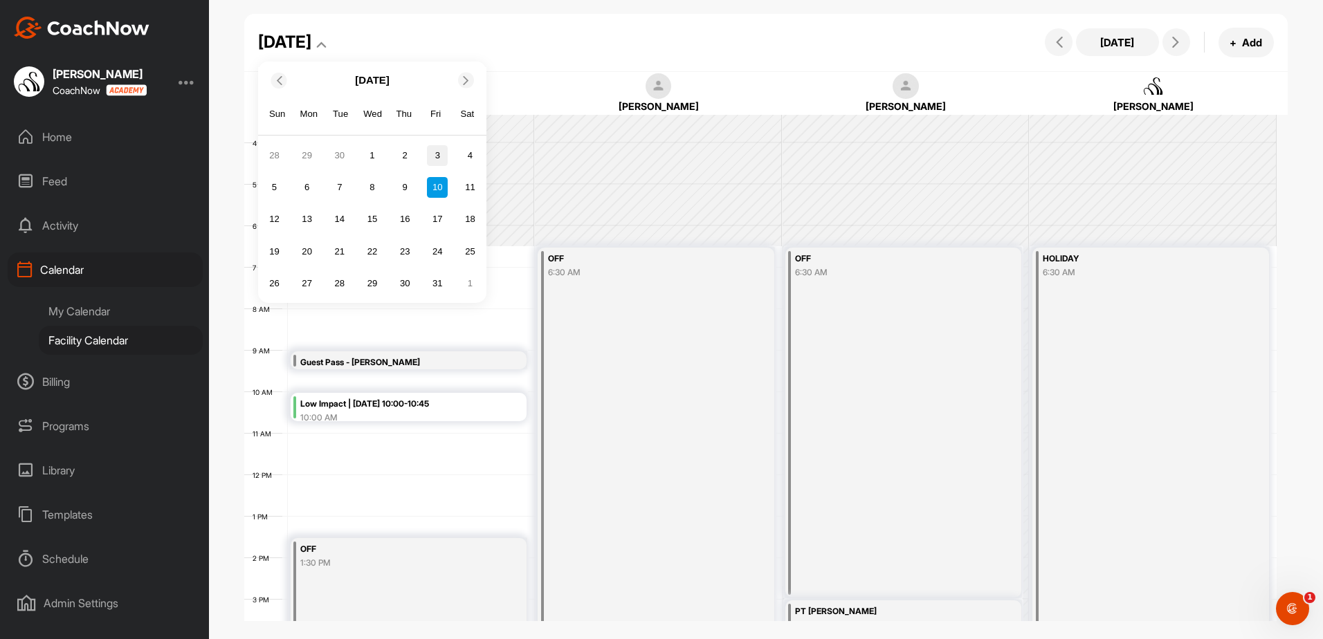
click at [435, 155] on div "3" at bounding box center [437, 155] width 21 height 21
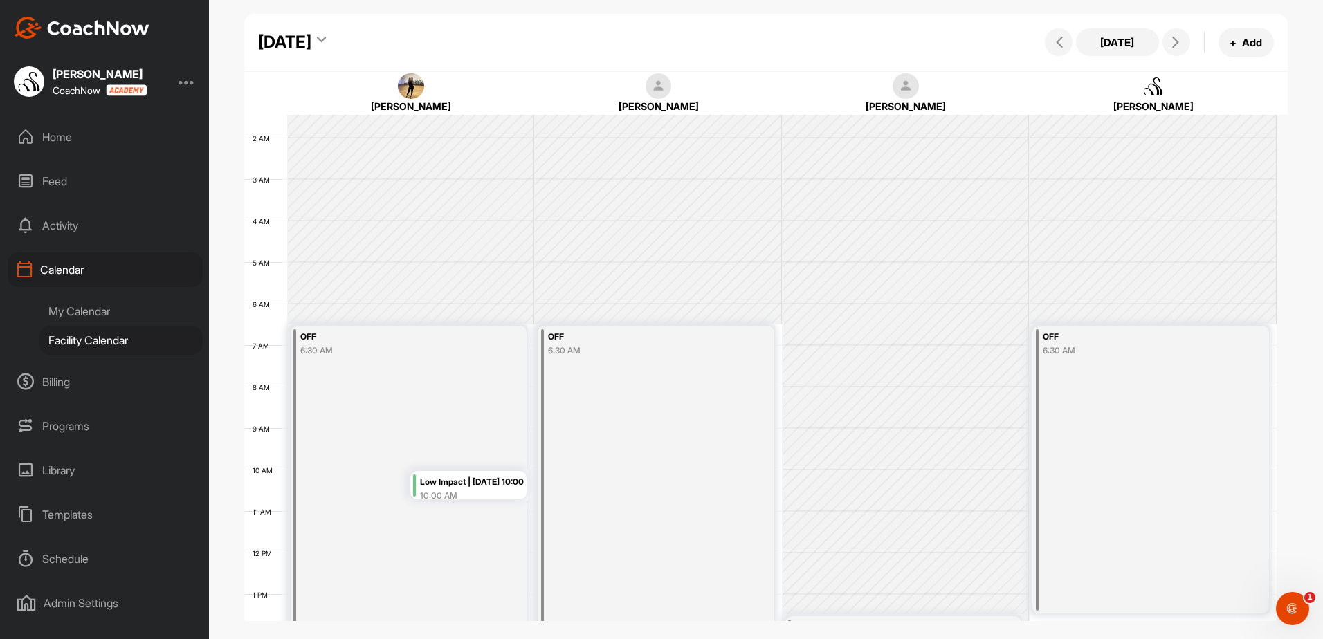
scroll to position [0, 0]
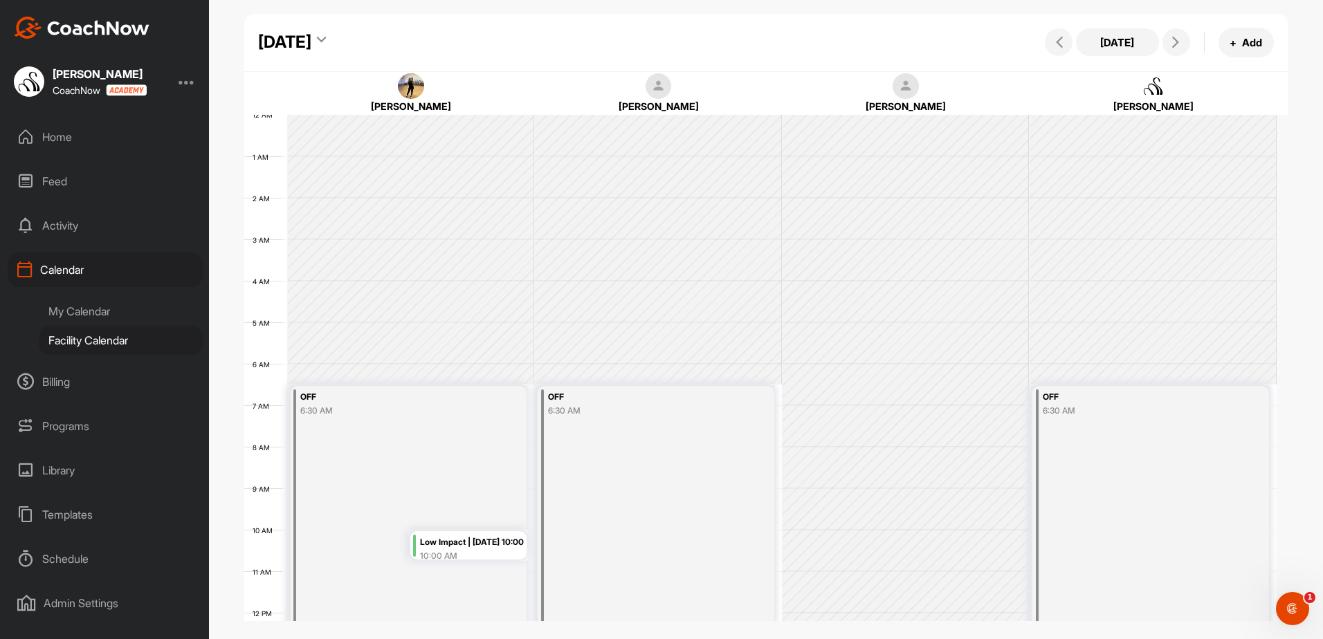
click at [451, 552] on div "10:00 AM" at bounding box center [472, 556] width 104 height 12
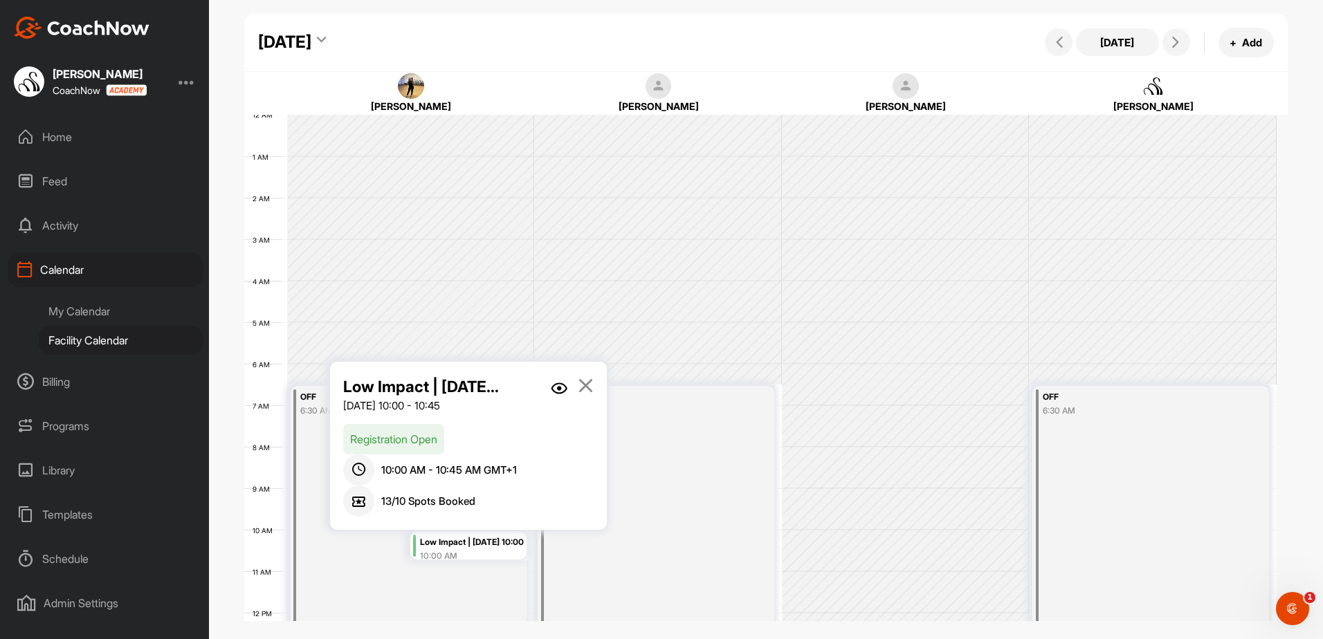
click at [559, 385] on img at bounding box center [559, 389] width 17 height 12
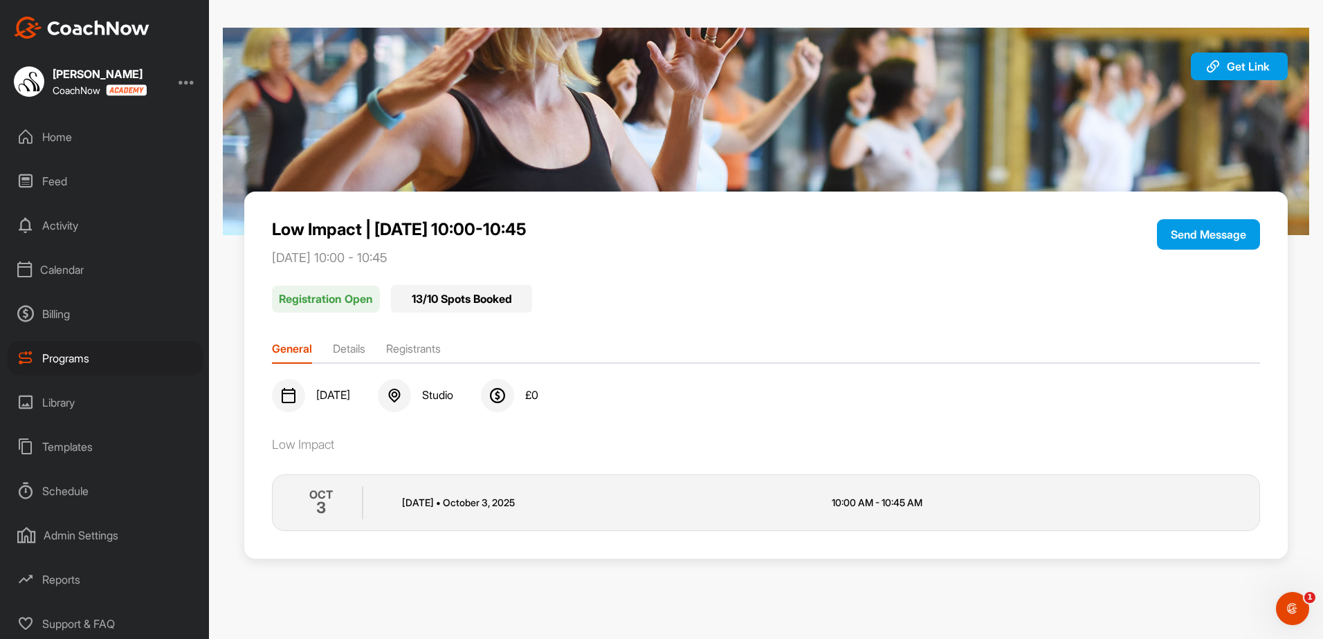
click at [415, 348] on li "Registrants" at bounding box center [413, 352] width 55 height 22
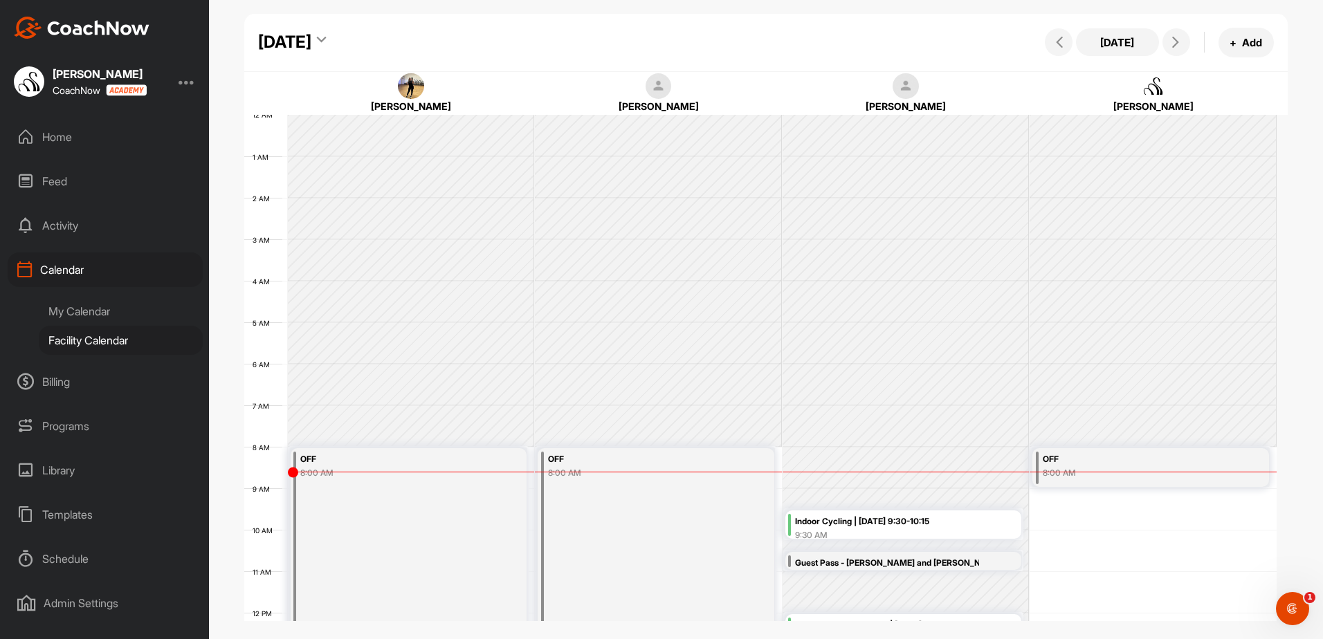
scroll to position [239, 0]
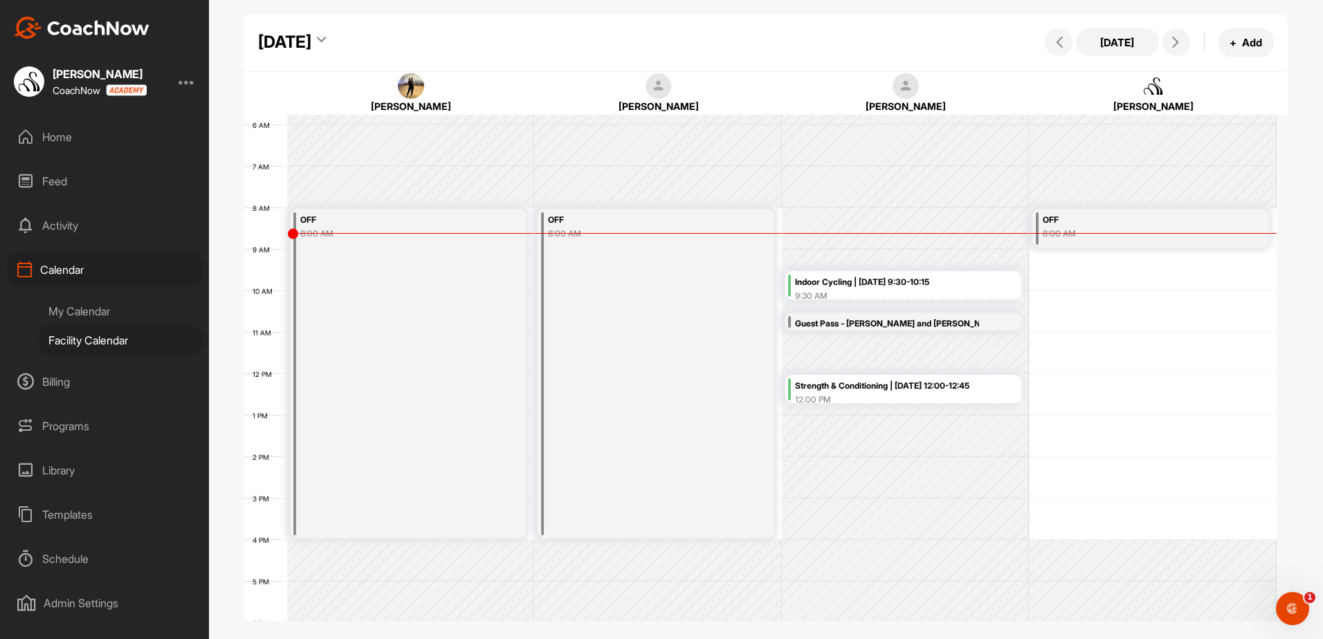
click at [898, 321] on div "Guest Pass - [PERSON_NAME] and [PERSON_NAME]" at bounding box center [887, 324] width 184 height 16
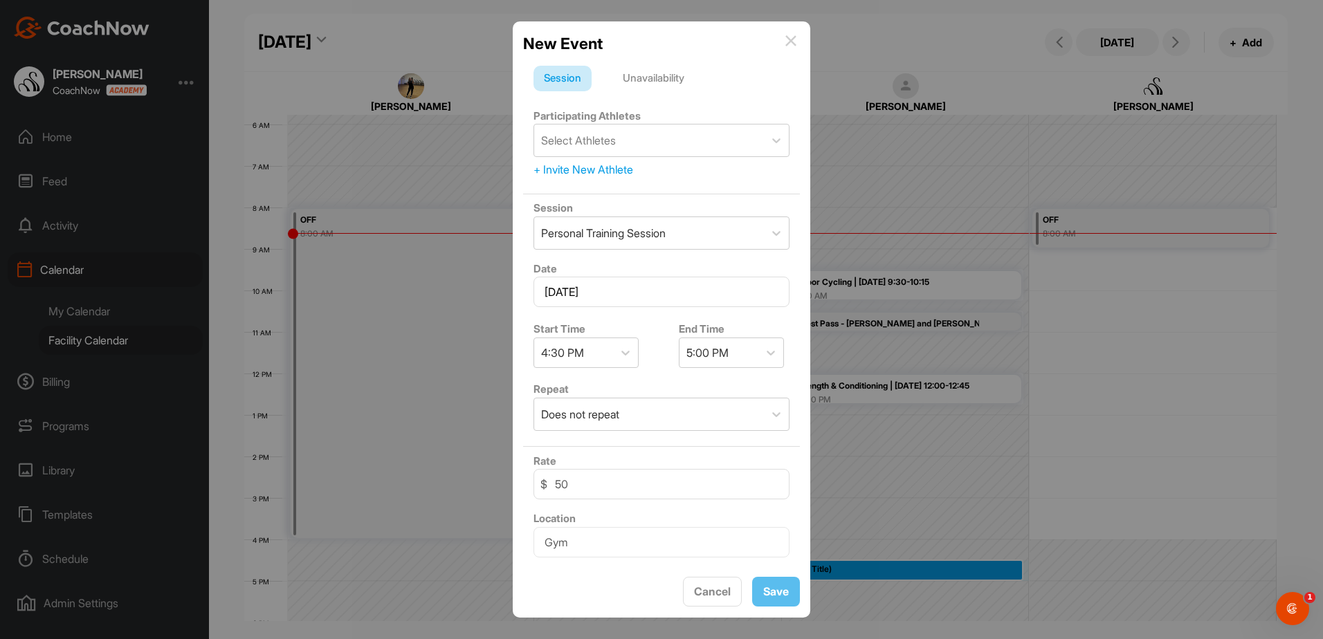
click at [786, 42] on img at bounding box center [791, 40] width 11 height 11
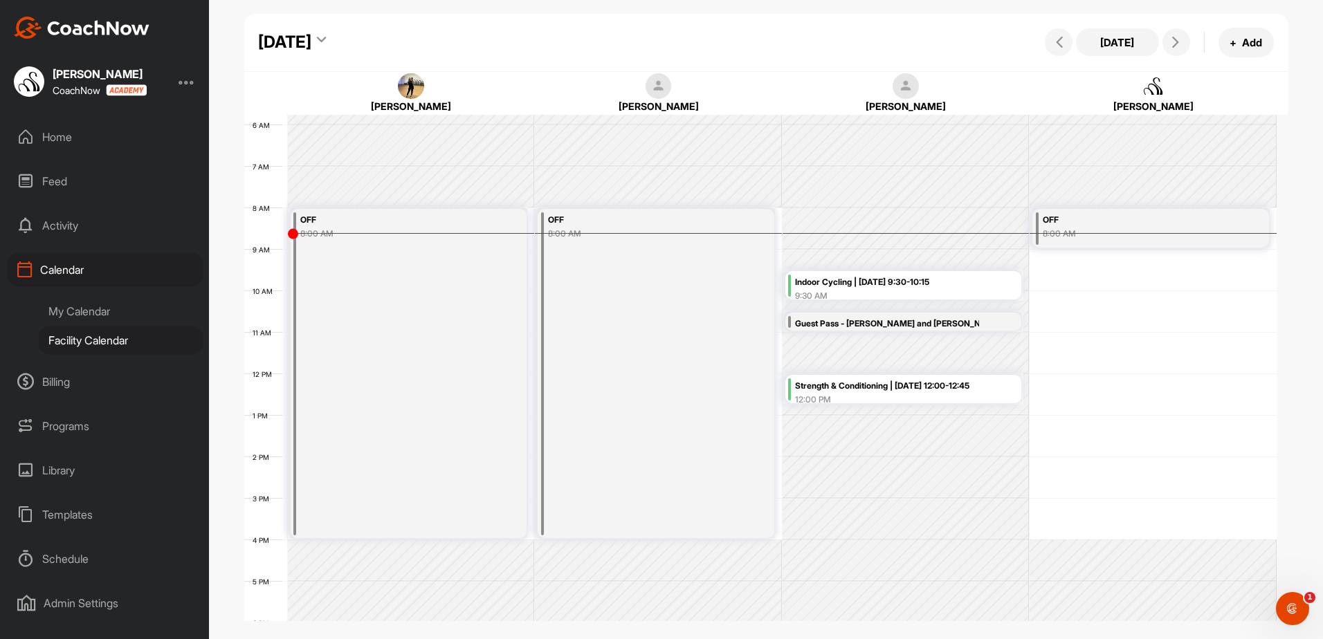
click at [844, 320] on div "Guest Pass - [PERSON_NAME] and [PERSON_NAME]" at bounding box center [887, 324] width 184 height 16
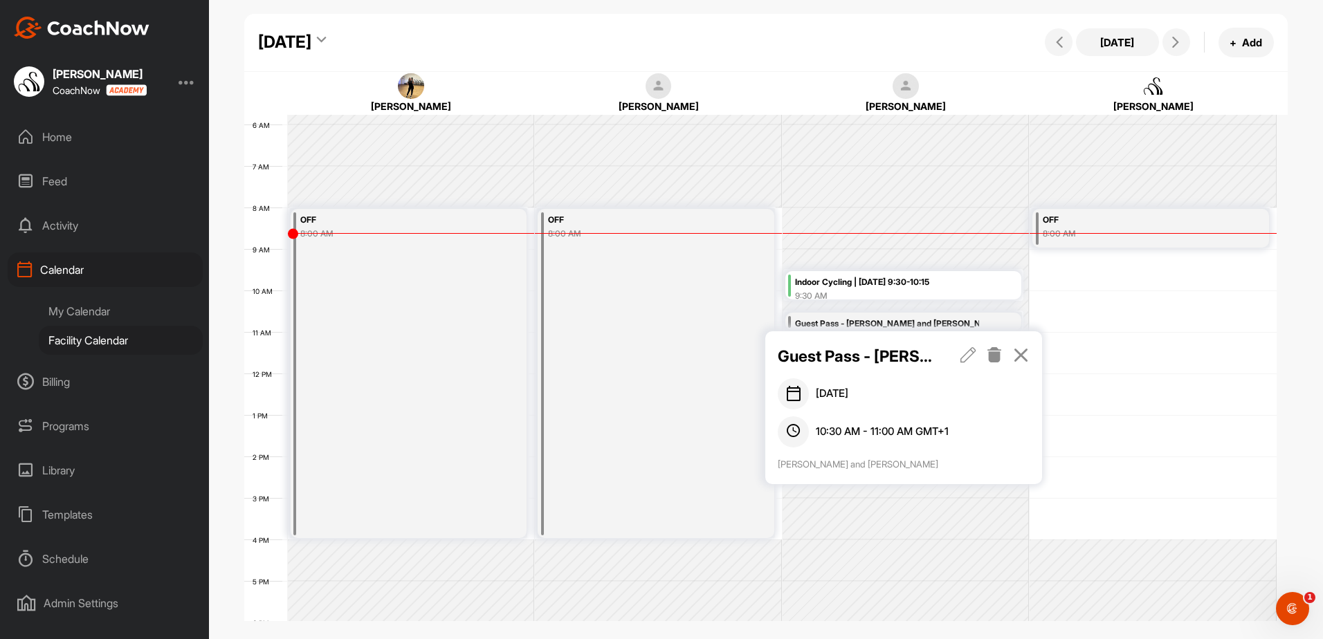
click at [976, 354] on icon at bounding box center [969, 354] width 16 height 15
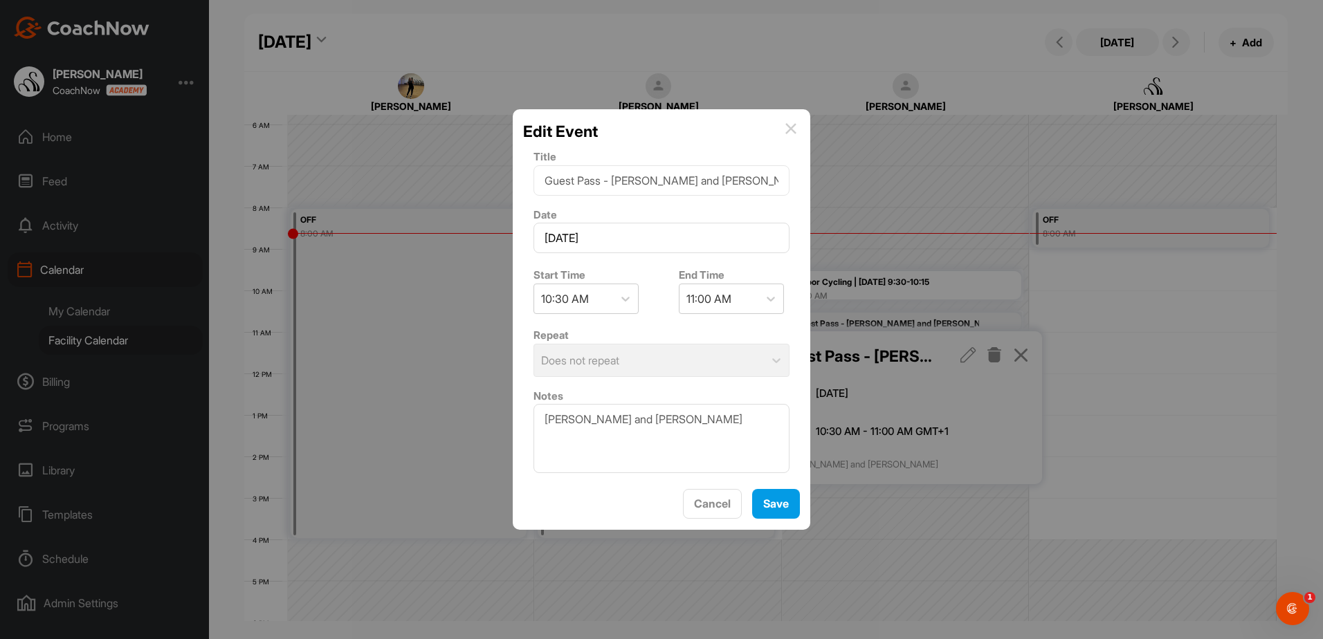
click at [788, 129] on img at bounding box center [791, 128] width 11 height 11
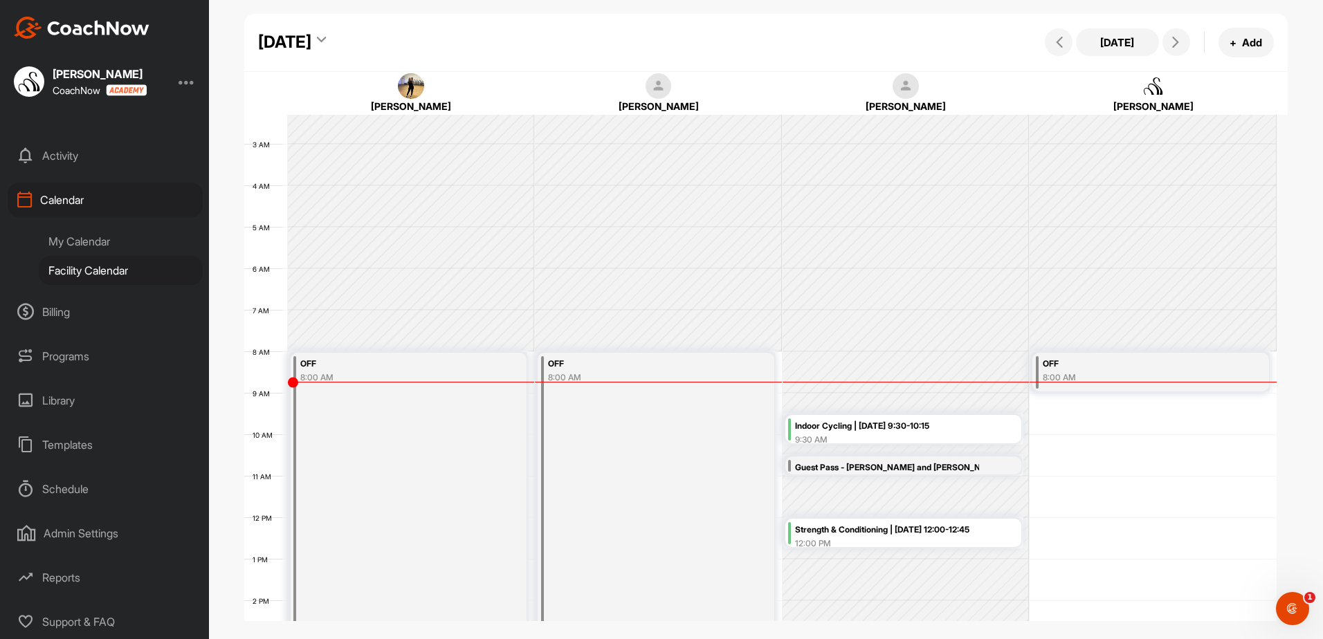
scroll to position [138, 0]
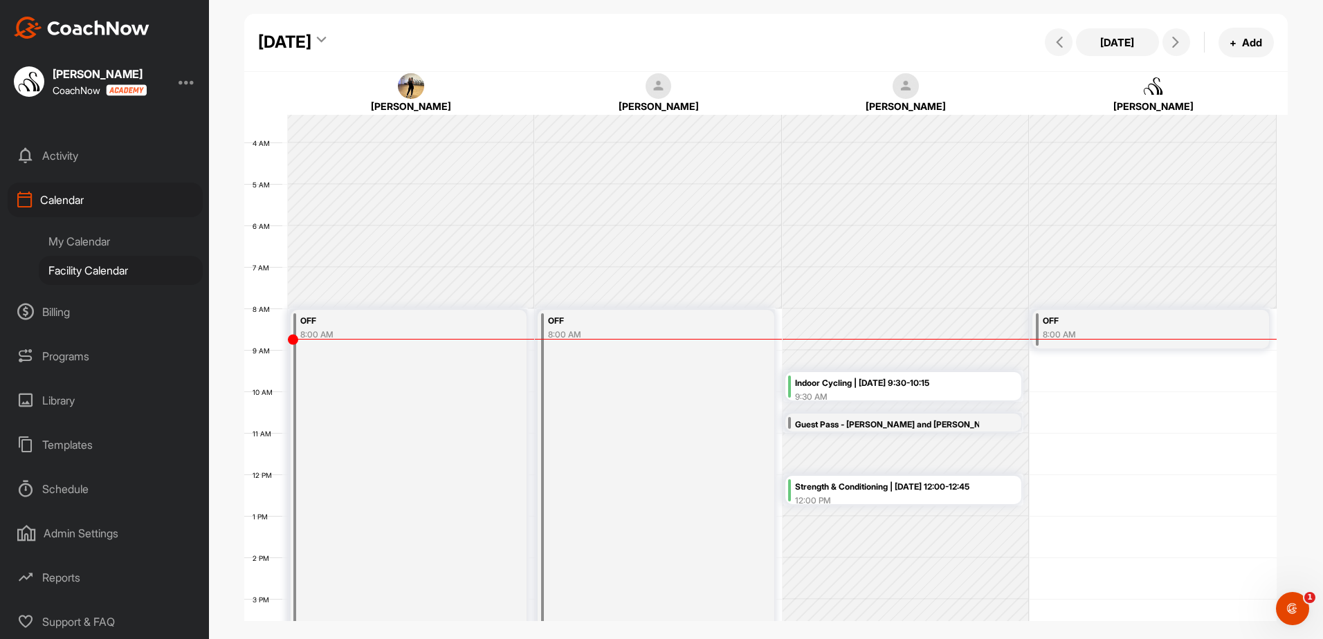
click at [326, 39] on icon at bounding box center [321, 42] width 9 height 14
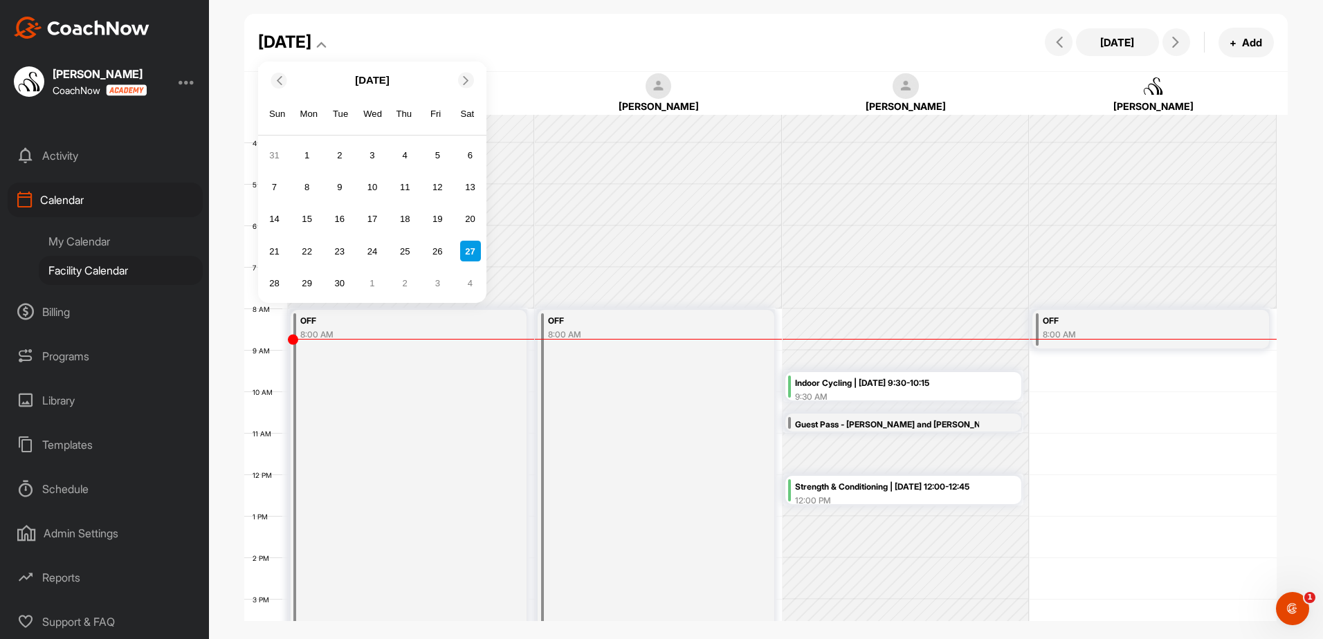
click at [464, 75] on icon at bounding box center [466, 79] width 9 height 9
click at [438, 217] on div "17" at bounding box center [437, 219] width 21 height 21
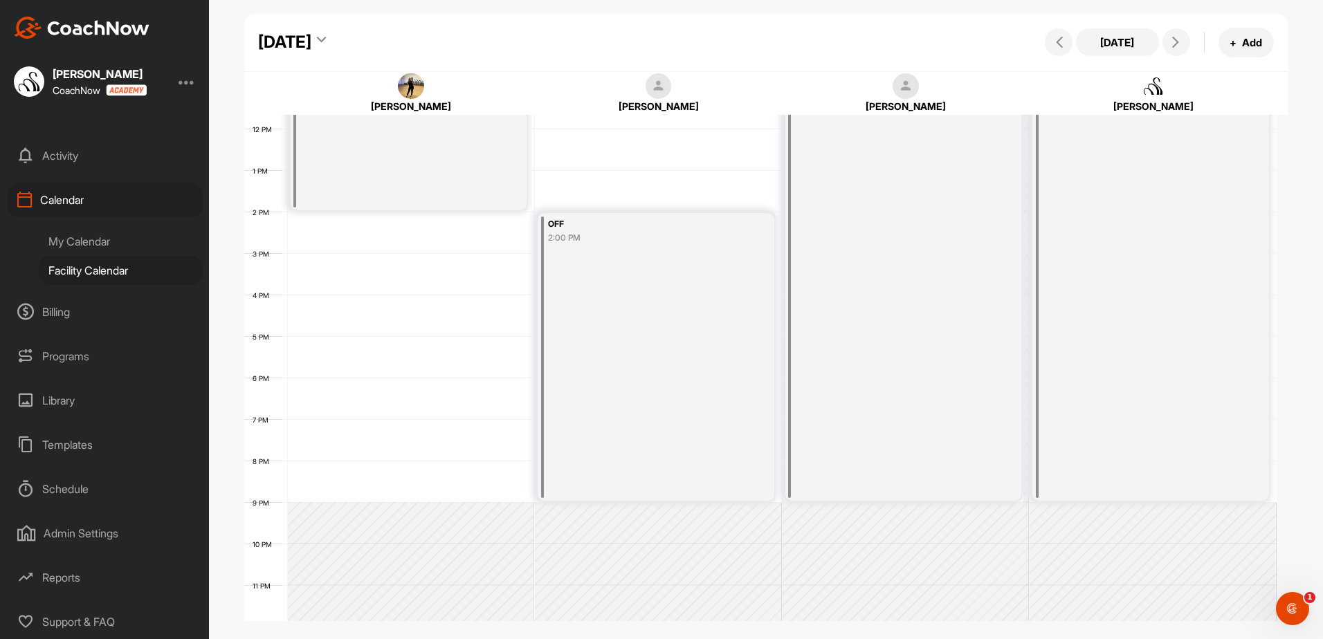
scroll to position [490, 0]
click at [326, 43] on icon at bounding box center [321, 42] width 9 height 14
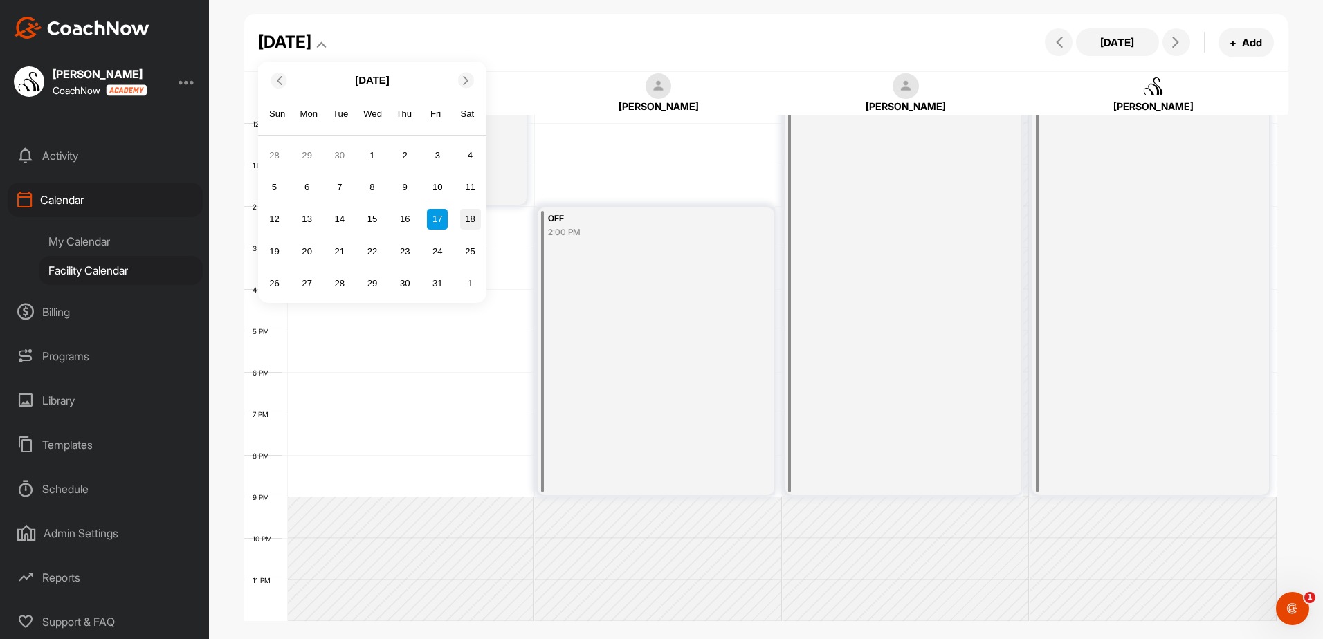
click at [468, 219] on div "18" at bounding box center [470, 219] width 21 height 21
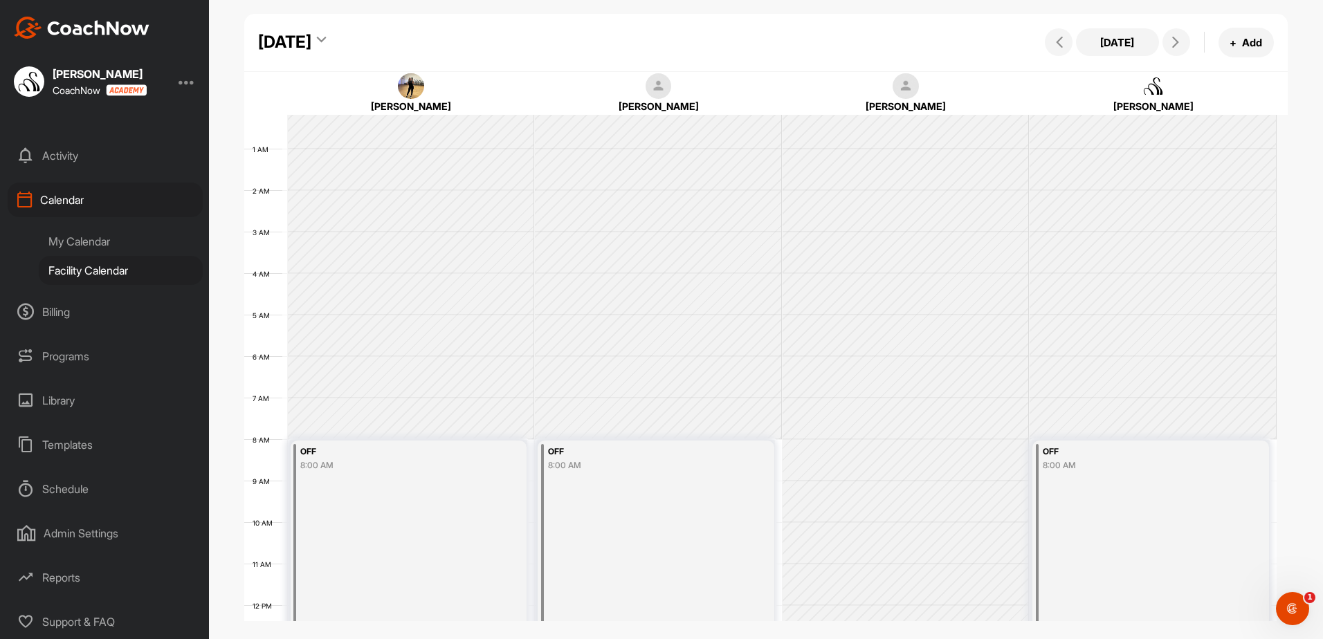
scroll to position [0, 0]
click at [326, 41] on icon at bounding box center [321, 42] width 9 height 14
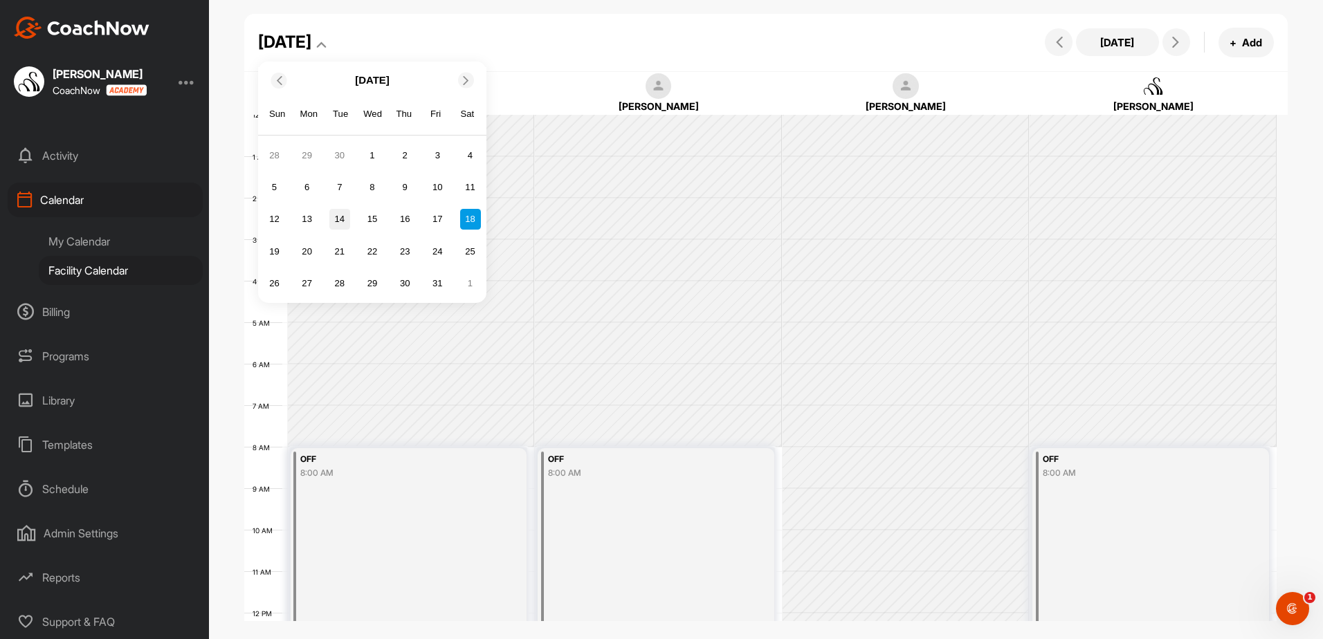
click at [339, 217] on div "14" at bounding box center [339, 219] width 21 height 21
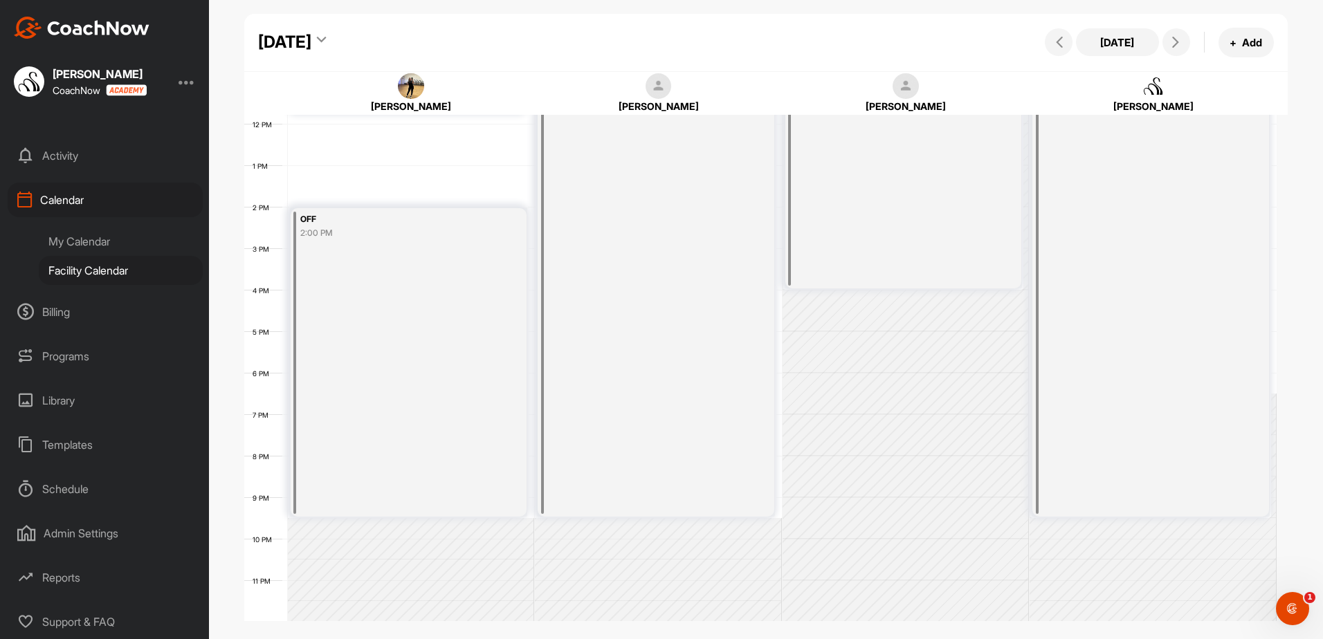
scroll to position [490, 0]
click at [326, 40] on icon at bounding box center [321, 42] width 9 height 14
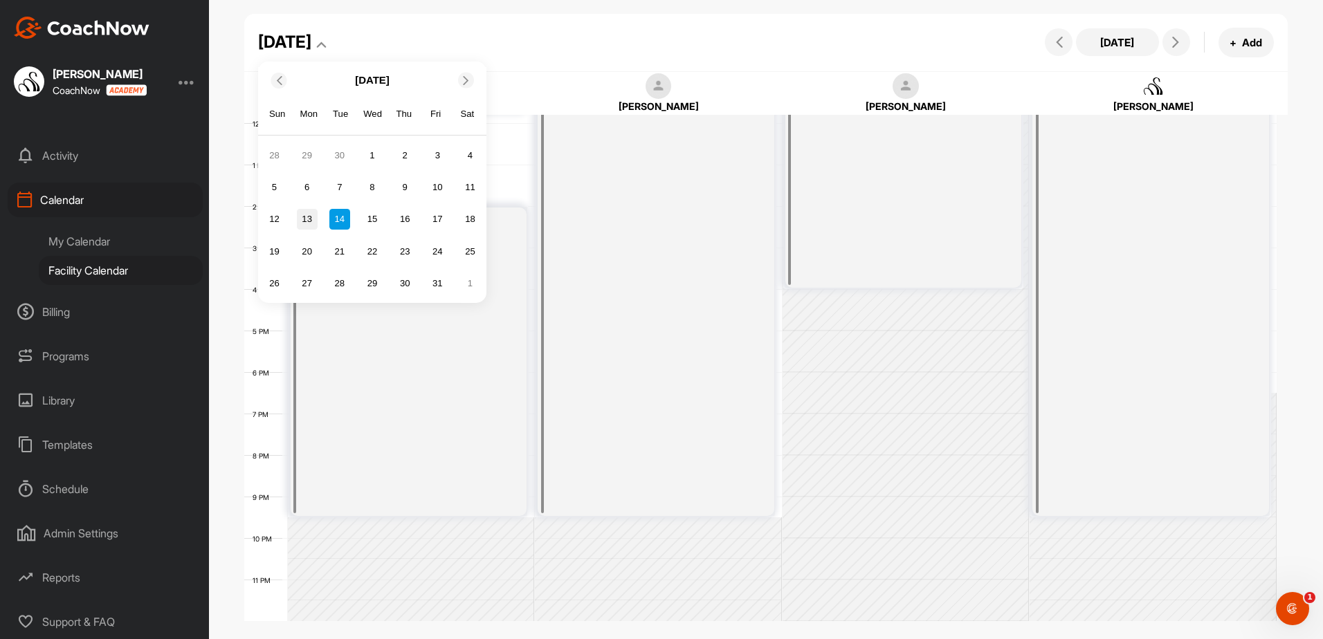
click at [305, 219] on div "13" at bounding box center [307, 219] width 21 height 21
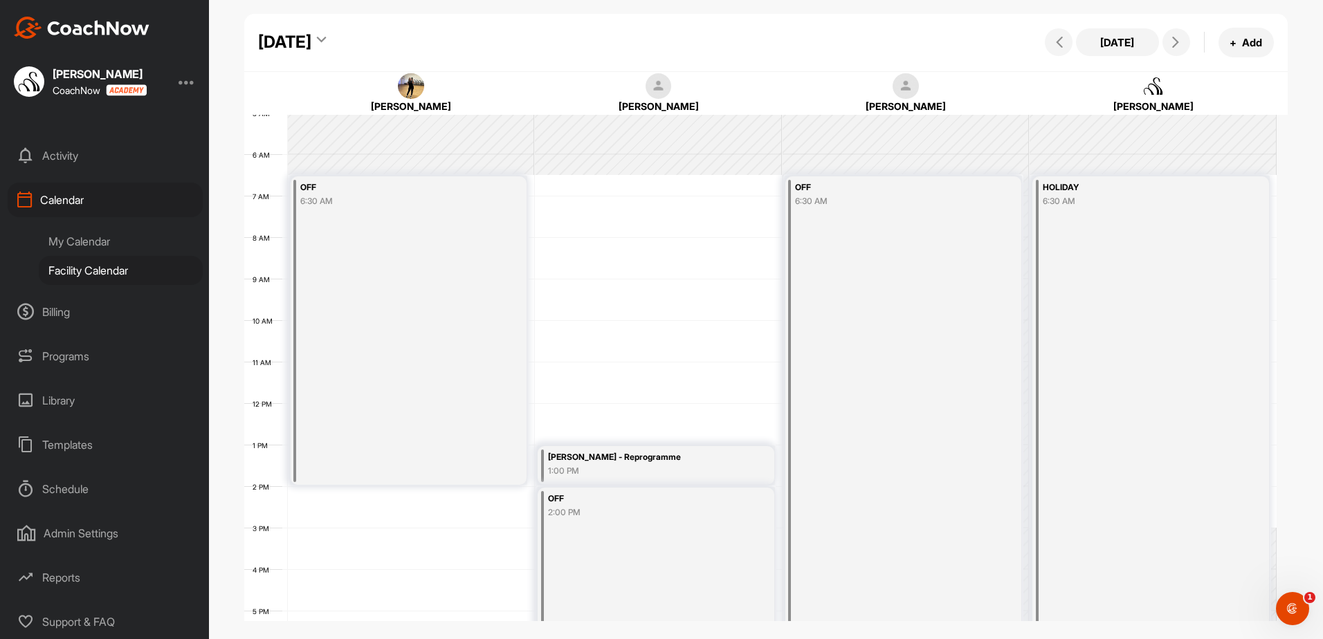
scroll to position [208, 0]
click at [326, 37] on icon at bounding box center [321, 42] width 9 height 14
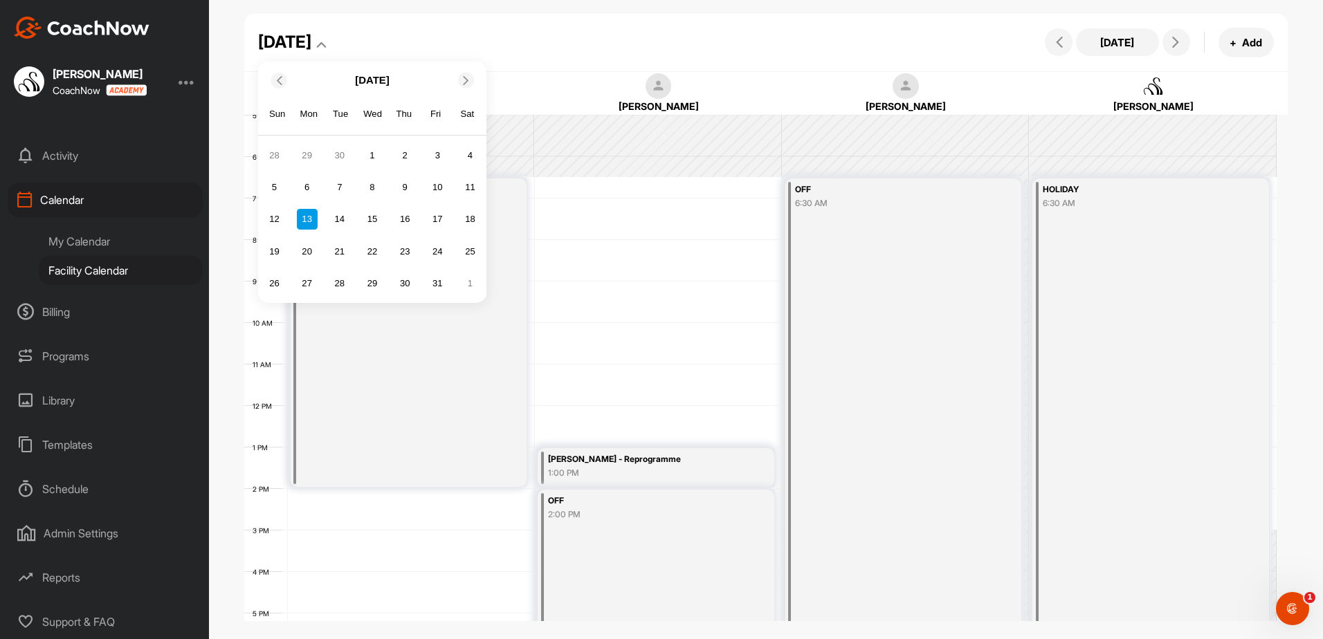
click at [285, 87] on div "[DATE]" at bounding box center [372, 80] width 228 height 26
click at [278, 79] on icon at bounding box center [278, 79] width 9 height 9
click at [465, 255] on div "27" at bounding box center [470, 251] width 21 height 21
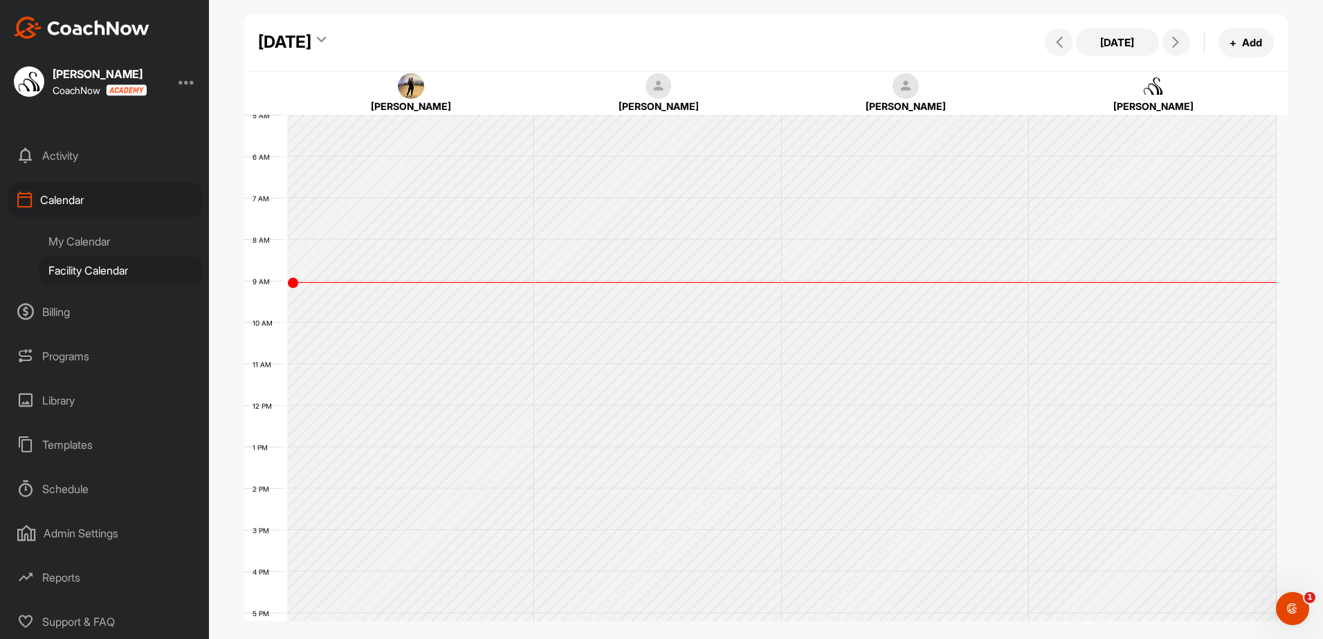
scroll to position [239, 0]
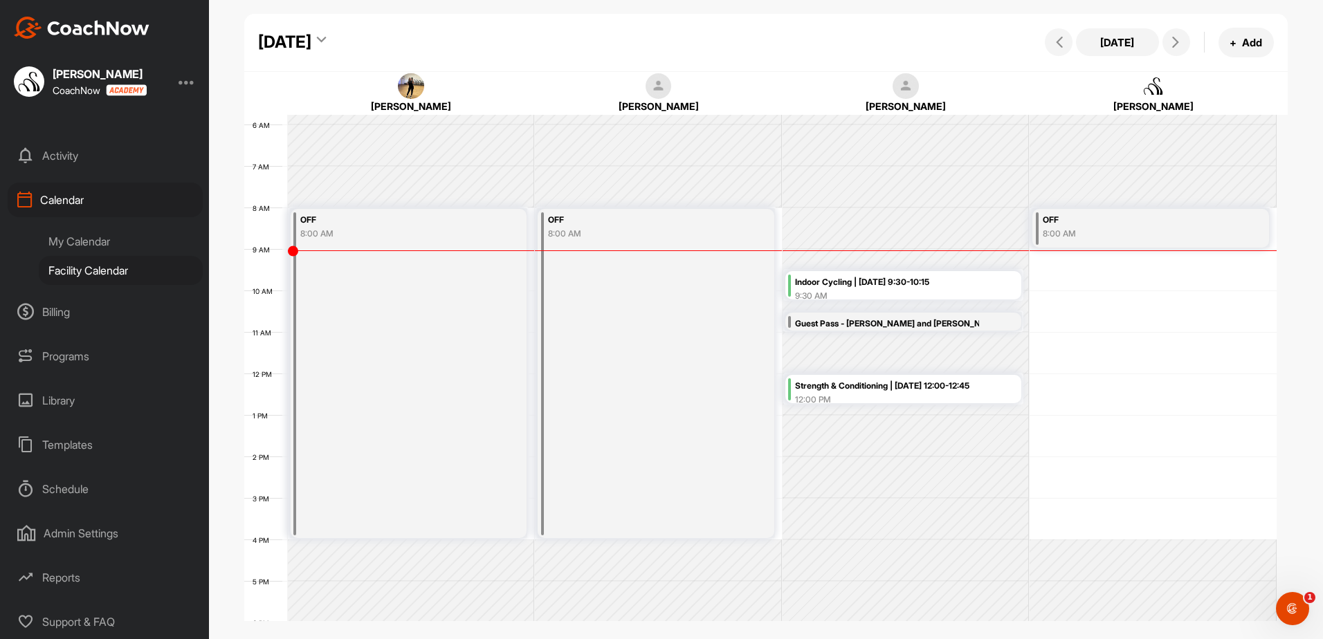
click at [882, 283] on div "Indoor Cycling | [DATE] 9:30-10:15" at bounding box center [907, 283] width 224 height 16
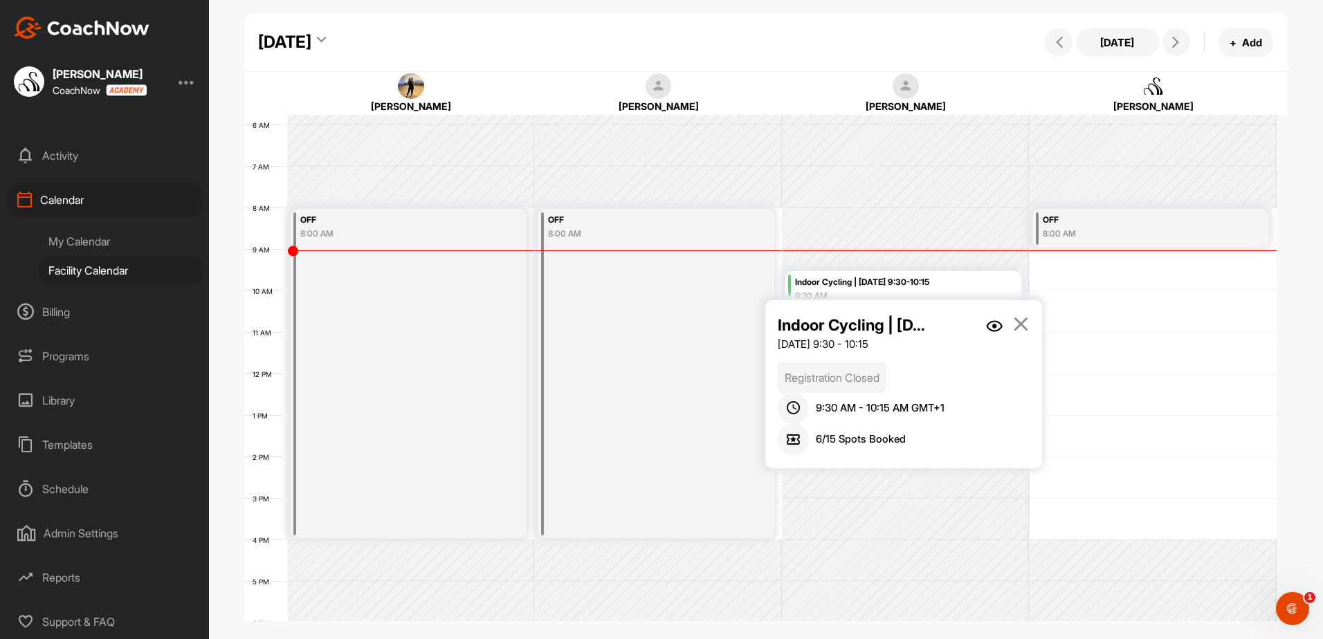
click at [855, 382] on p "Registration Closed" at bounding box center [832, 378] width 109 height 30
click at [991, 327] on img at bounding box center [994, 326] width 17 height 12
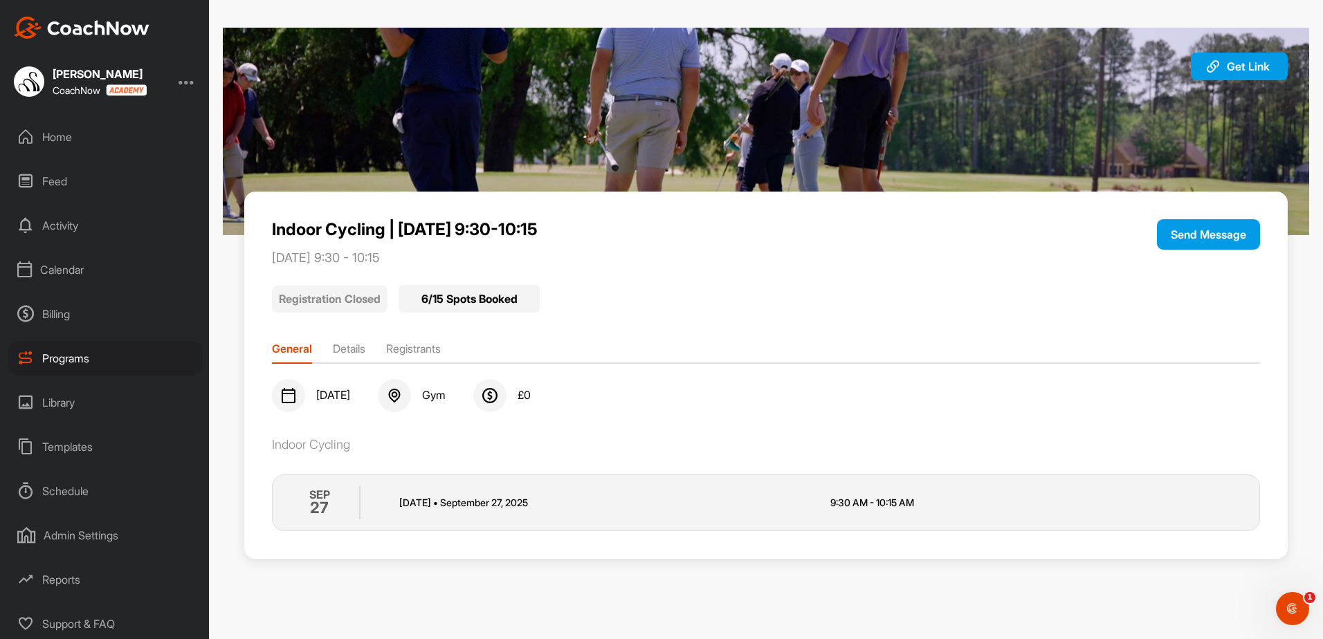
click at [761, 486] on div "[DATE] [DATE] • [DATE] 9:30 AM - 10:15 AM" at bounding box center [766, 503] width 988 height 57
click at [414, 343] on li "Registrants" at bounding box center [413, 352] width 55 height 22
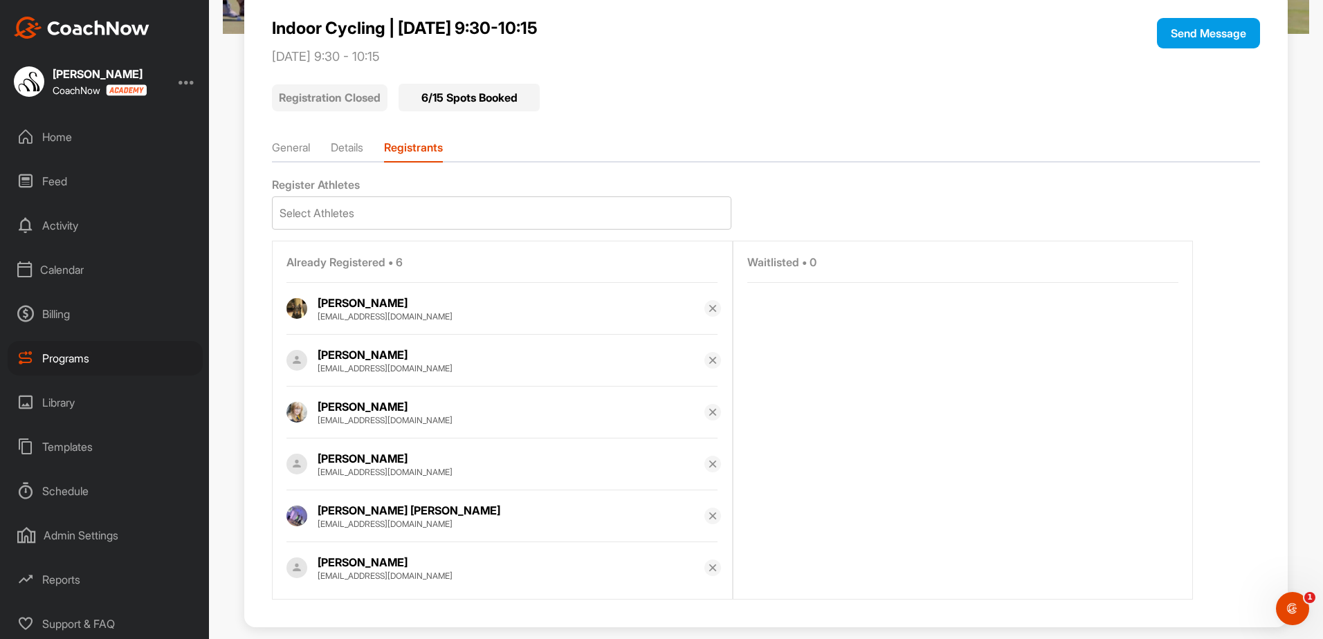
scroll to position [208, 0]
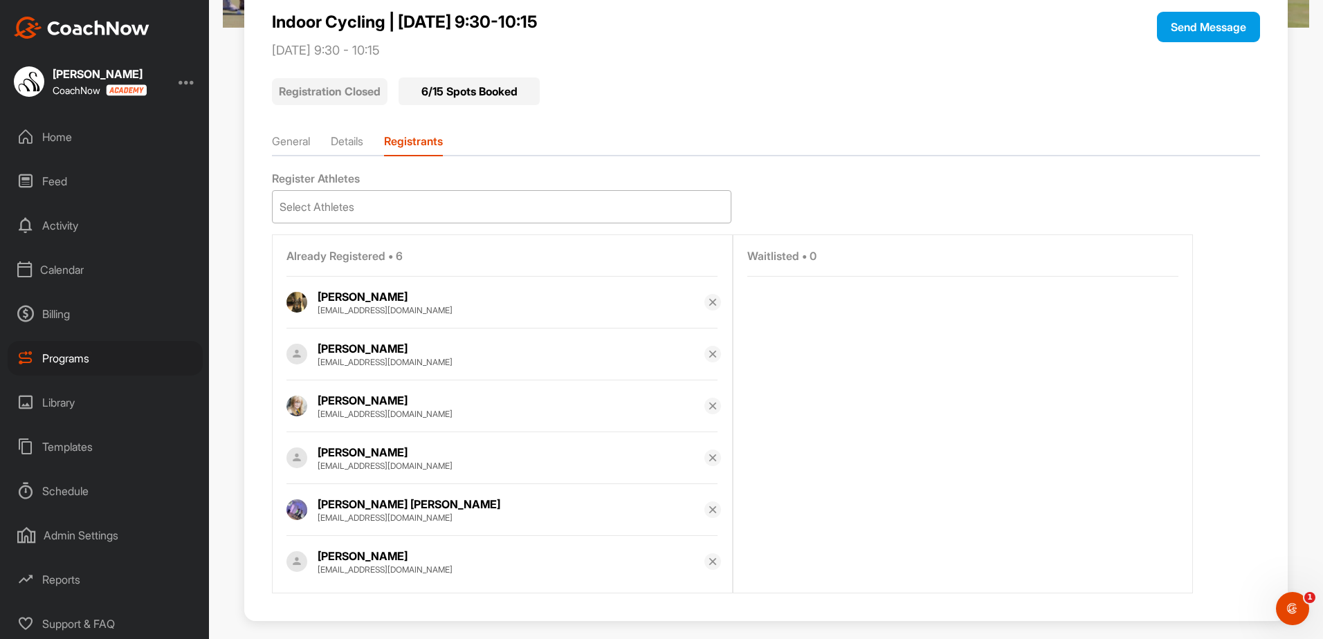
click at [352, 208] on div "Select Athletes" at bounding box center [317, 207] width 75 height 17
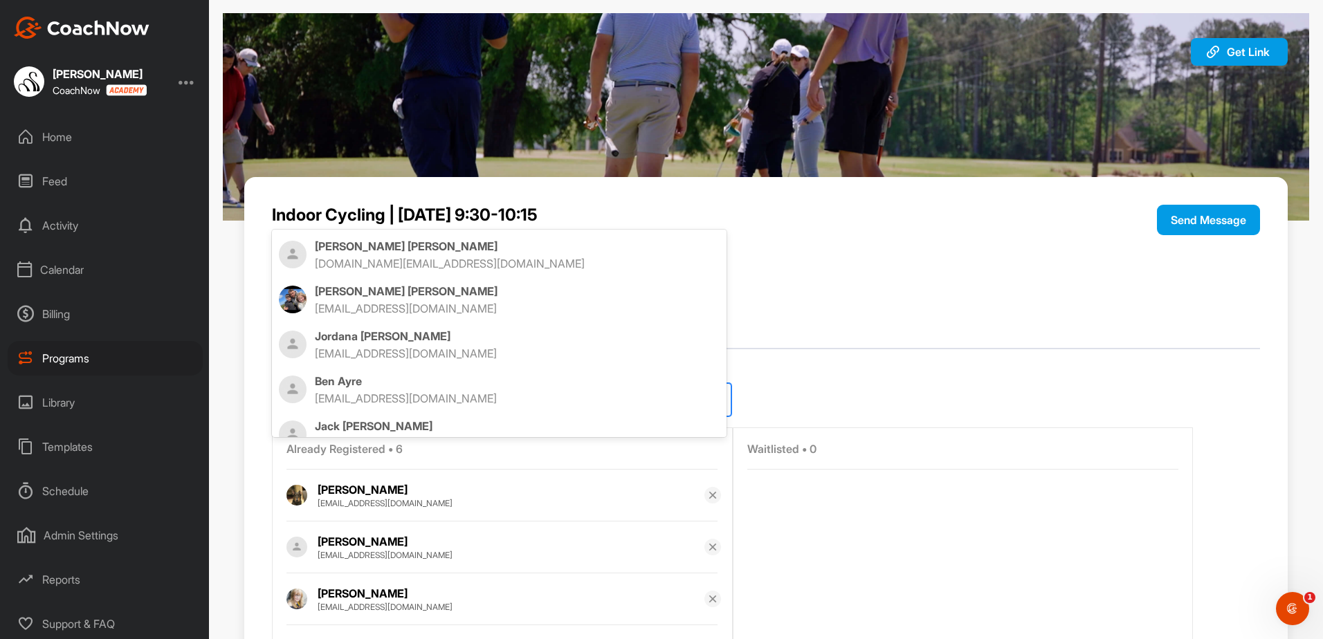
scroll to position [222, 0]
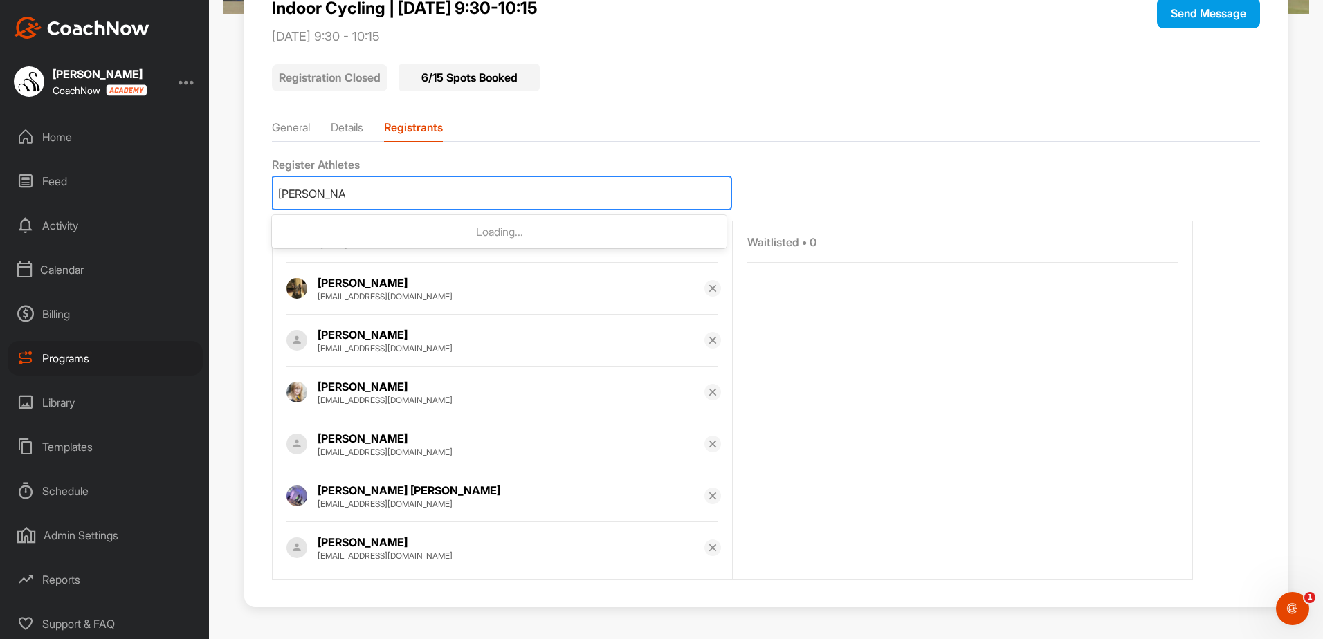
type input "[PERSON_NAME]"
click at [446, 183] on div "[PERSON_NAME]" at bounding box center [502, 193] width 458 height 32
type input "char"
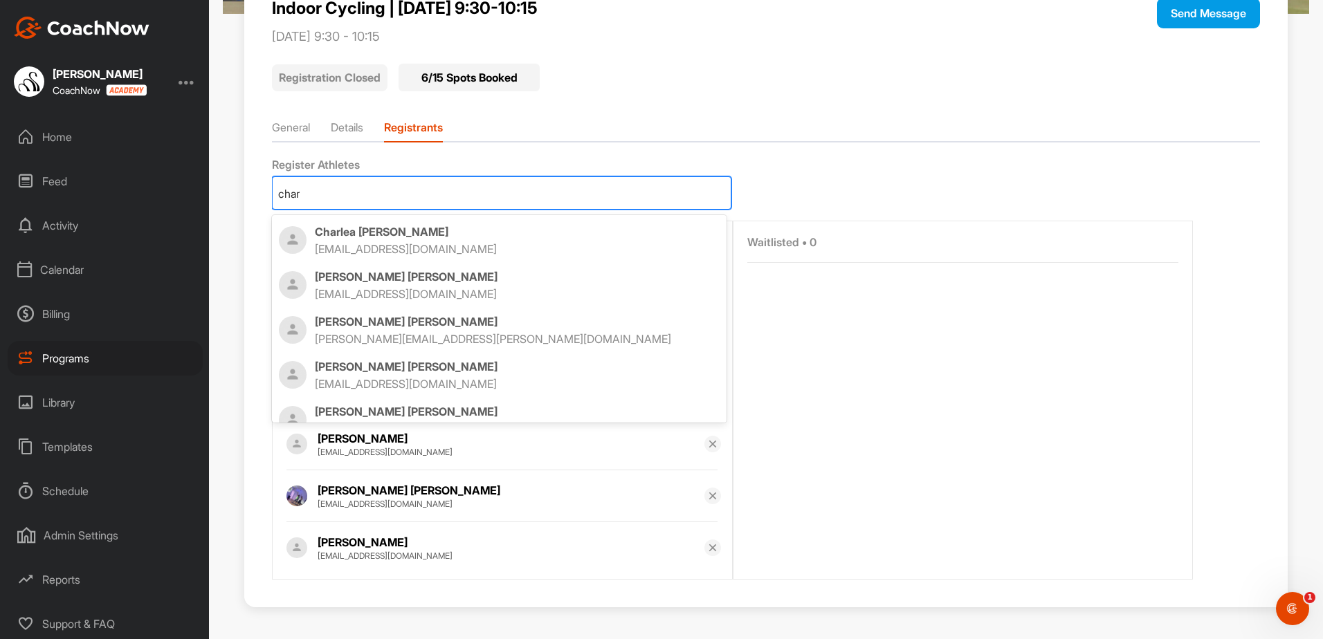
click at [352, 281] on p "[PERSON_NAME]" at bounding box center [517, 277] width 405 height 14
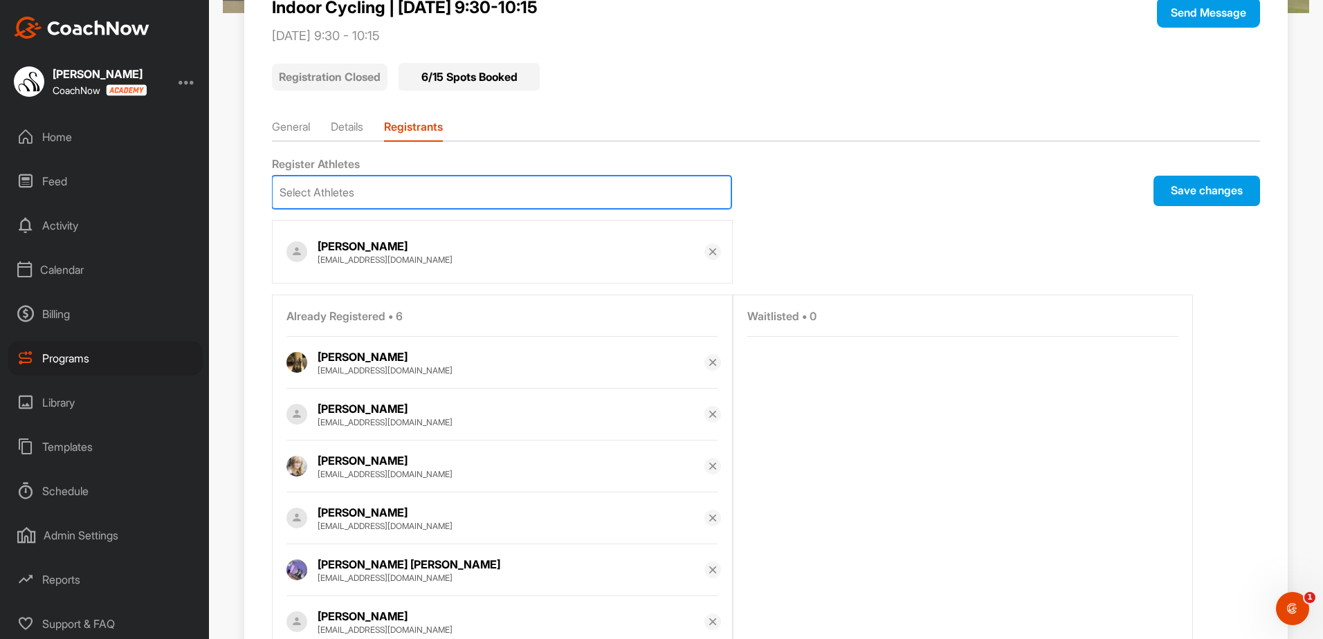
click at [1196, 179] on button "Save changes" at bounding box center [1207, 191] width 107 height 30
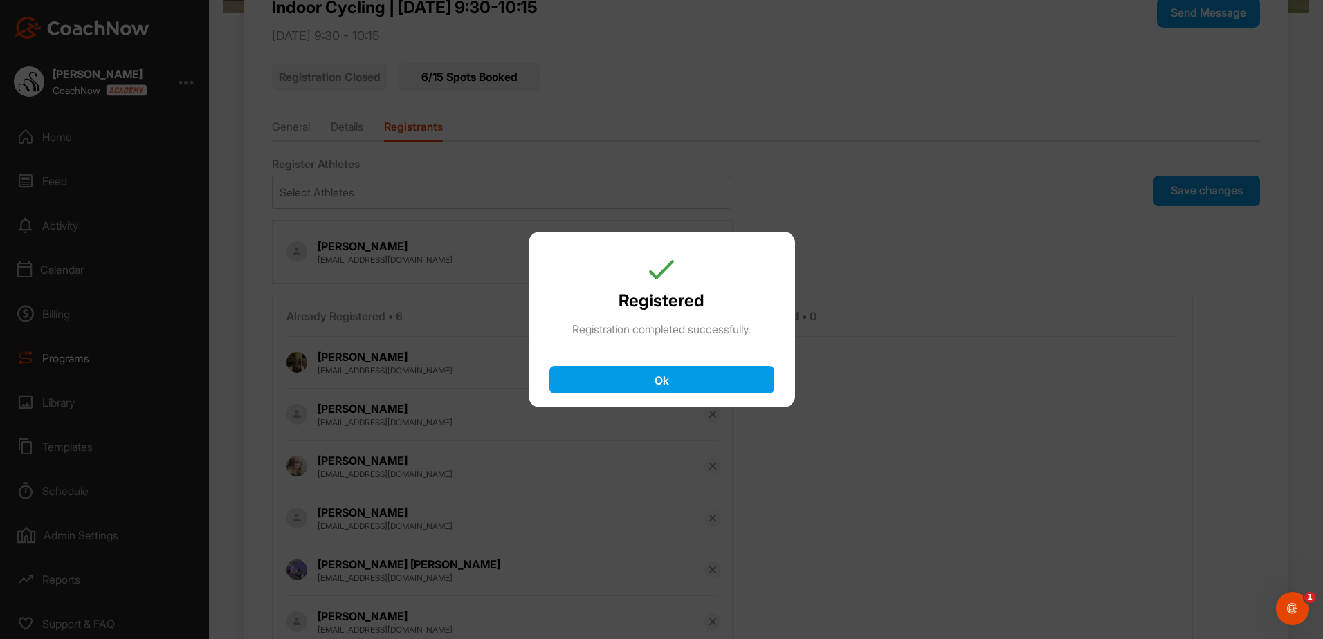
click at [719, 384] on button "Ok" at bounding box center [662, 380] width 225 height 28
